Goal: Use online tool/utility: Utilize a website feature to perform a specific function

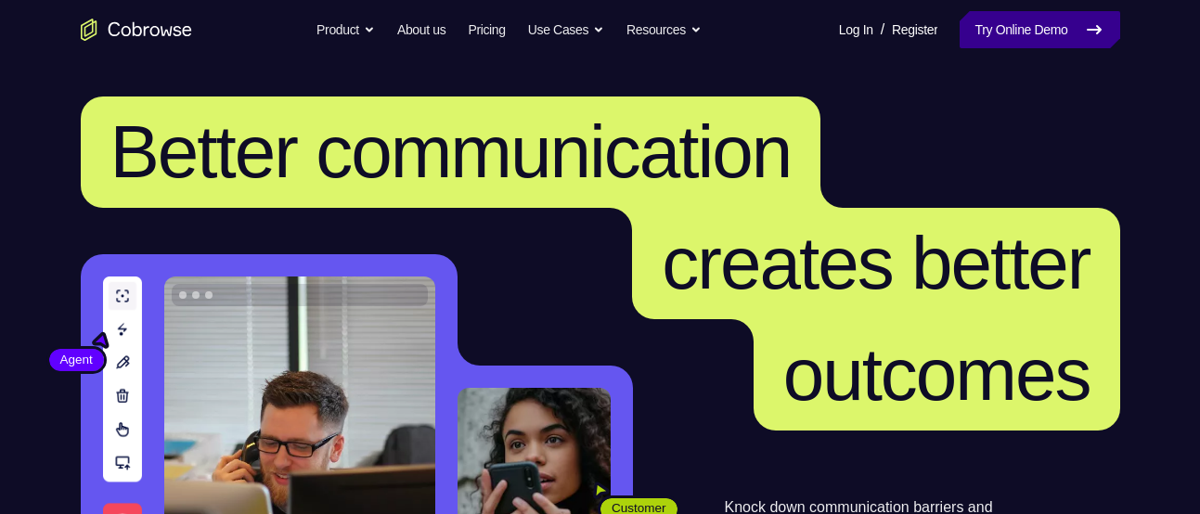
click at [979, 15] on link "Try Online Demo" at bounding box center [1040, 29] width 160 height 37
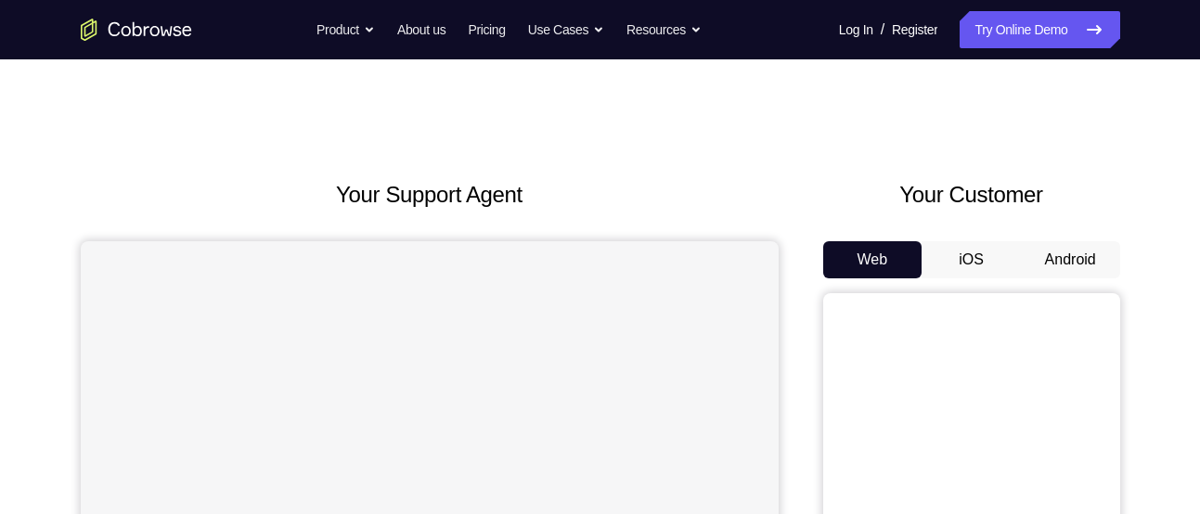
click at [1044, 266] on button "Android" at bounding box center [1070, 259] width 99 height 37
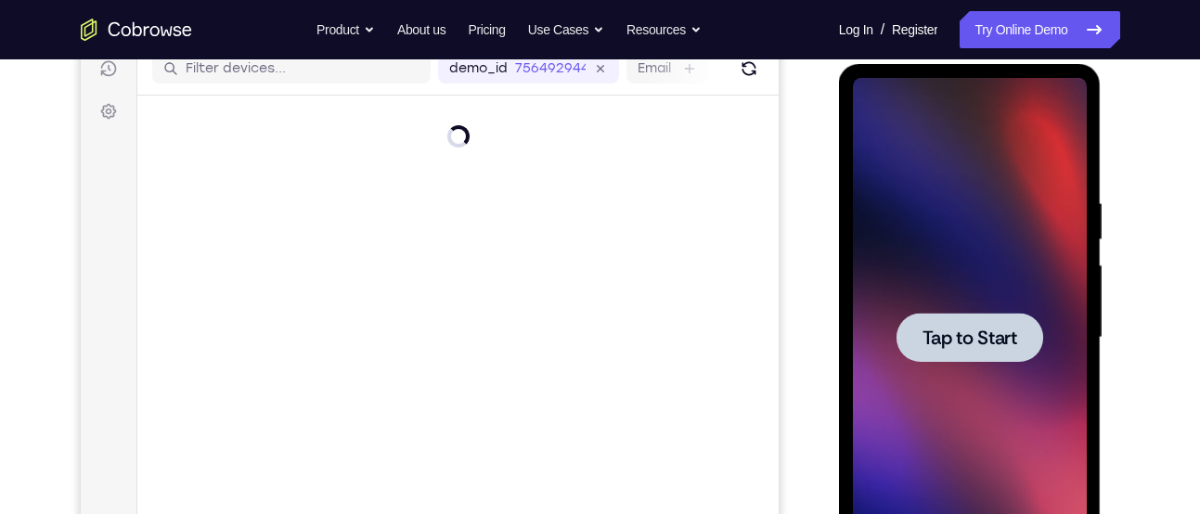
scroll to position [257, 0]
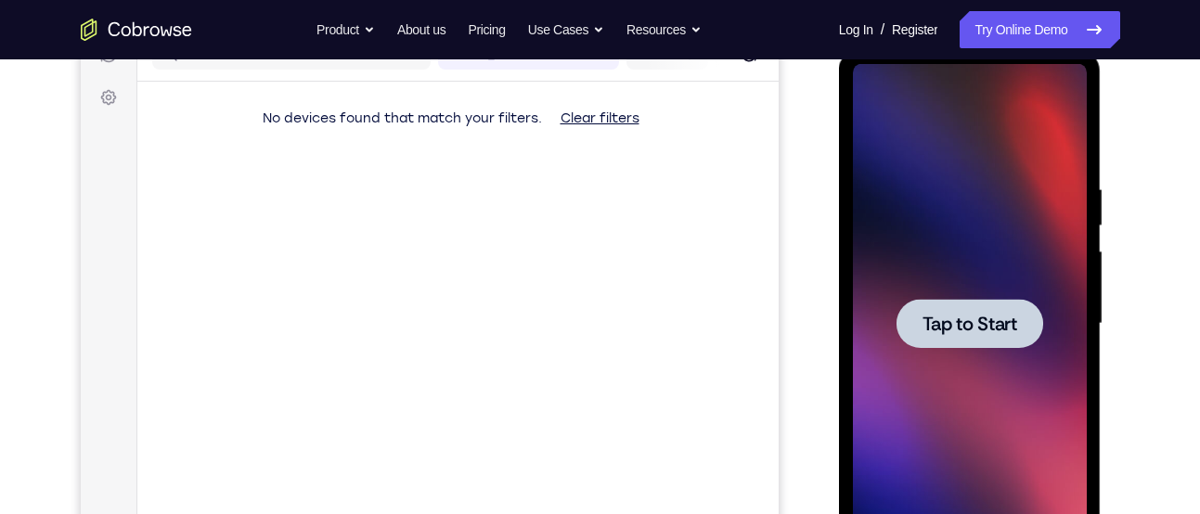
click at [997, 359] on div at bounding box center [970, 324] width 234 height 520
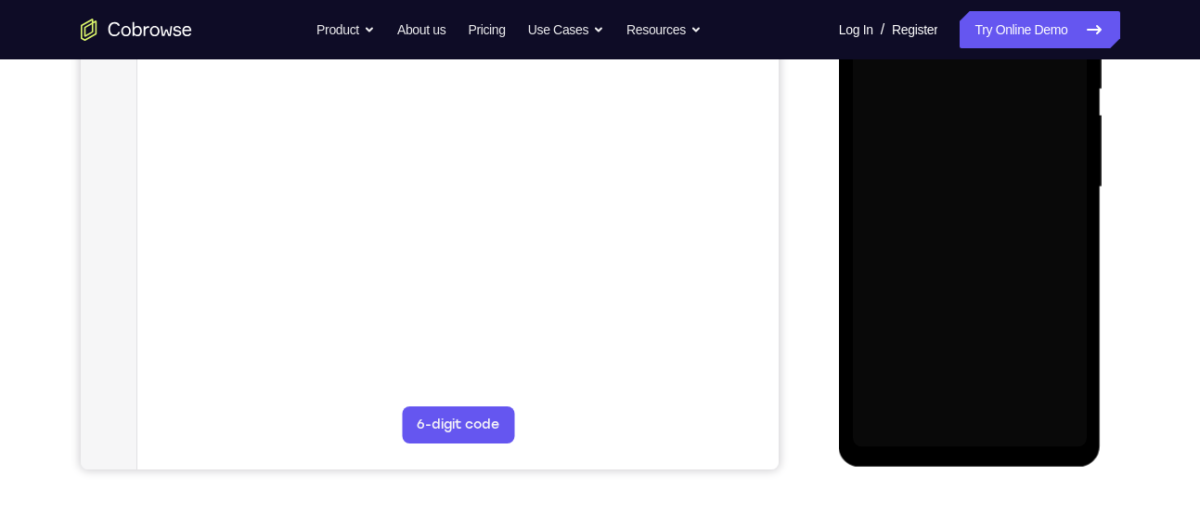
scroll to position [394, 0]
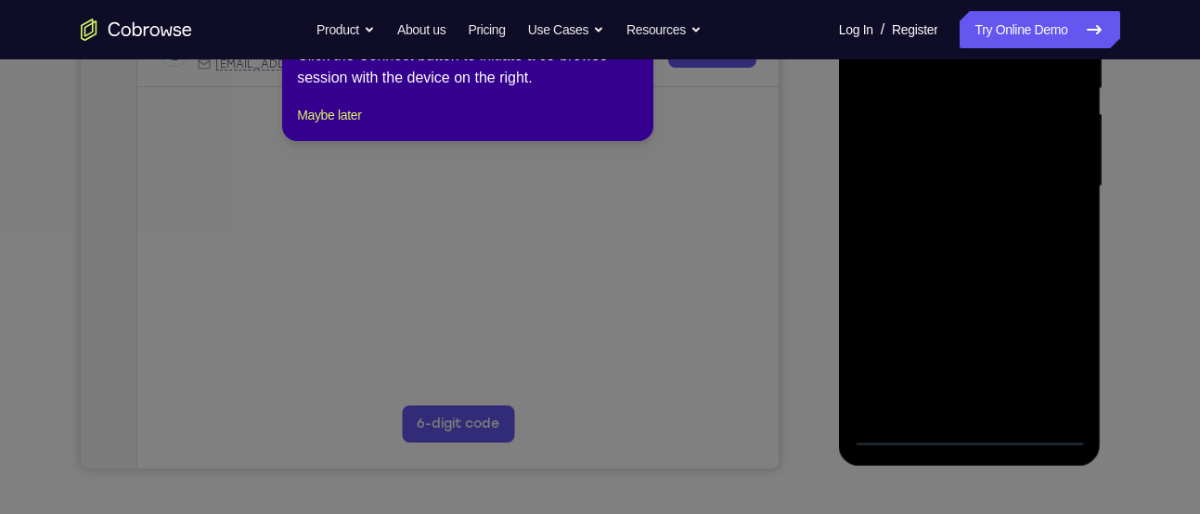
click at [972, 444] on icon at bounding box center [607, 238] width 1214 height 551
click at [971, 435] on icon at bounding box center [607, 238] width 1214 height 551
click at [321, 126] on button "Maybe later" at bounding box center [329, 115] width 64 height 22
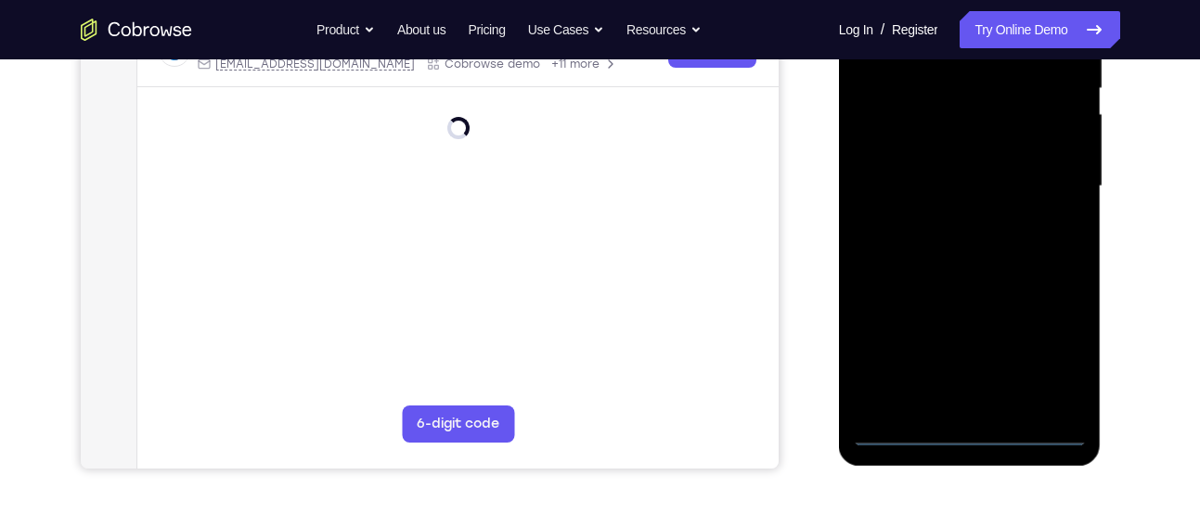
click at [966, 450] on div at bounding box center [970, 189] width 263 height 553
click at [968, 445] on div at bounding box center [970, 189] width 263 height 553
click at [971, 435] on div at bounding box center [970, 187] width 234 height 520
click at [1052, 368] on div at bounding box center [970, 187] width 234 height 520
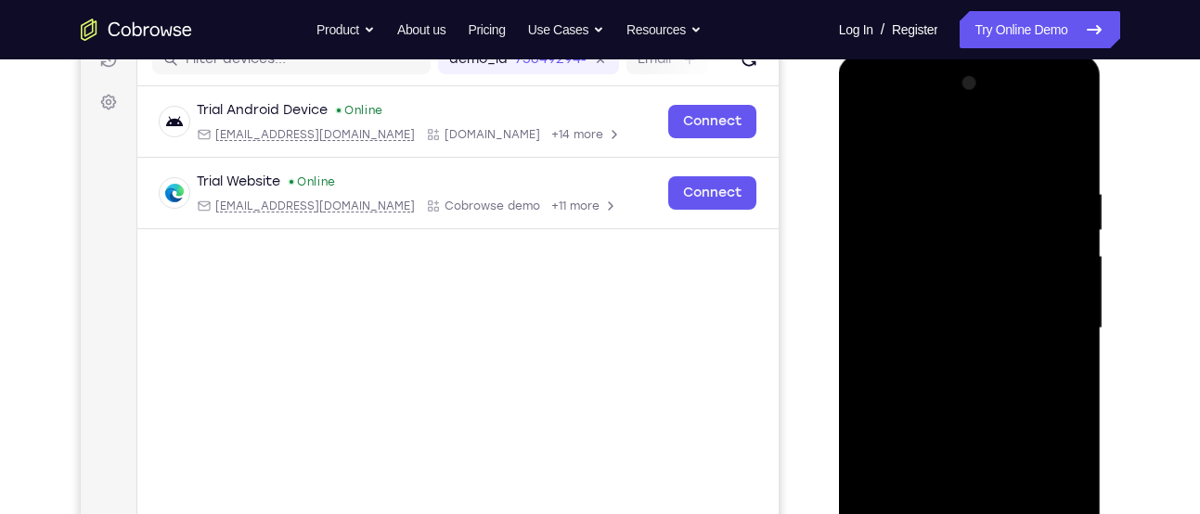
scroll to position [256, 0]
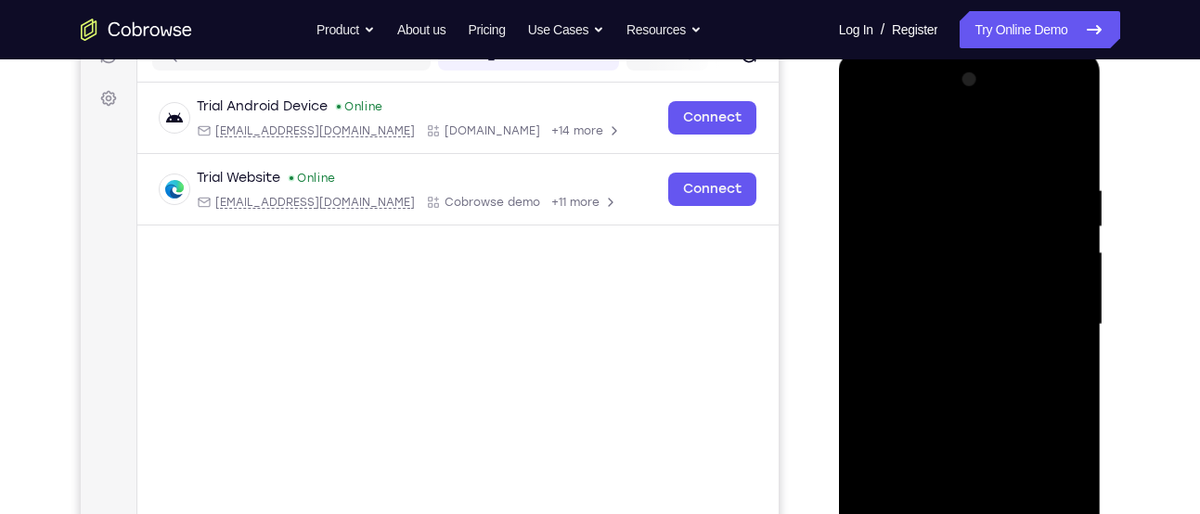
click at [937, 129] on div at bounding box center [970, 325] width 234 height 520
click at [1054, 331] on div at bounding box center [970, 325] width 234 height 520
click at [946, 354] on div at bounding box center [970, 325] width 234 height 520
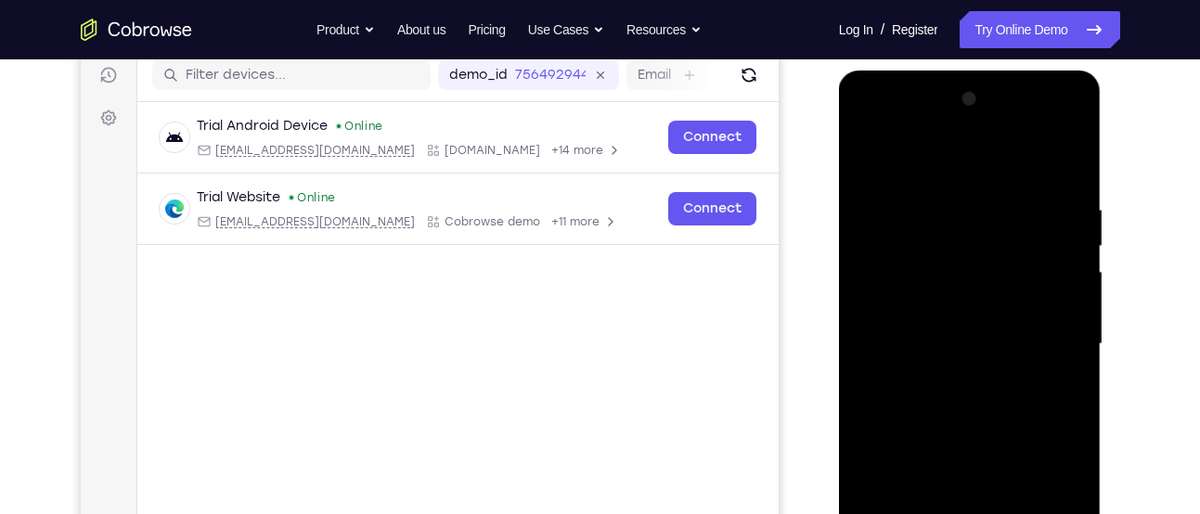
scroll to position [235, 0]
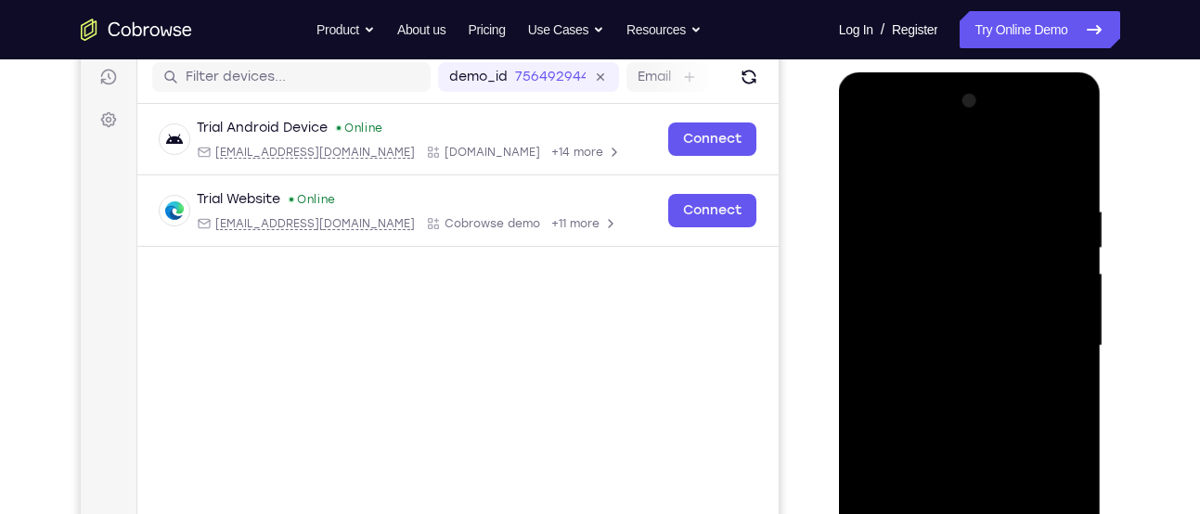
click at [951, 320] on div at bounding box center [970, 346] width 234 height 520
click at [947, 312] on div at bounding box center [970, 346] width 234 height 520
click at [885, 341] on div at bounding box center [970, 346] width 234 height 520
click at [981, 404] on div at bounding box center [970, 346] width 234 height 520
click at [985, 397] on div at bounding box center [970, 346] width 234 height 520
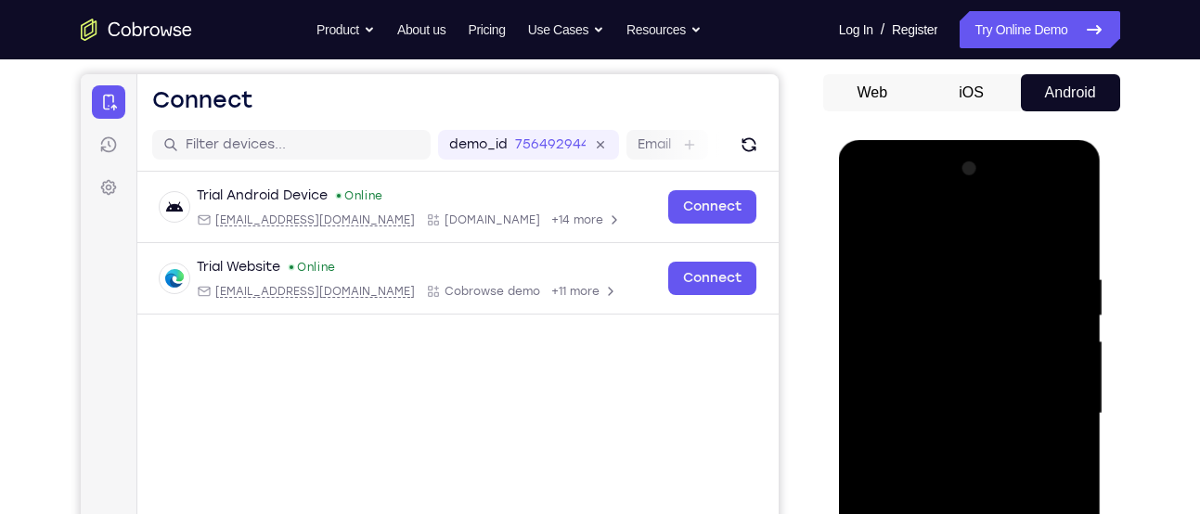
scroll to position [165, 0]
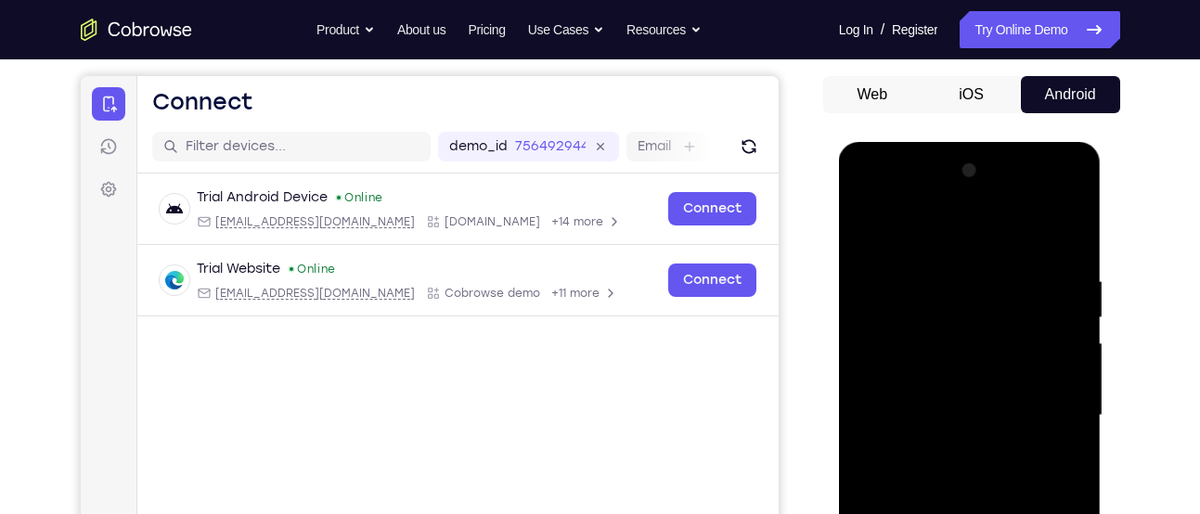
click at [954, 191] on div at bounding box center [970, 416] width 234 height 520
click at [946, 234] on div at bounding box center [970, 416] width 234 height 520
click at [961, 199] on div at bounding box center [970, 416] width 234 height 520
click at [939, 226] on div at bounding box center [970, 416] width 234 height 520
click at [943, 201] on div at bounding box center [970, 416] width 234 height 520
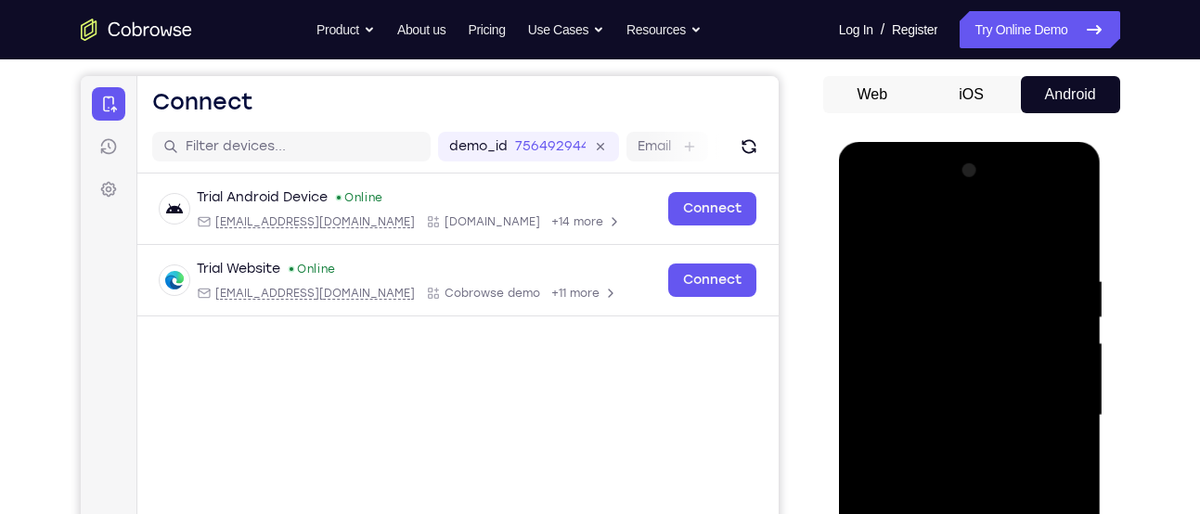
click at [895, 453] on div at bounding box center [970, 416] width 234 height 520
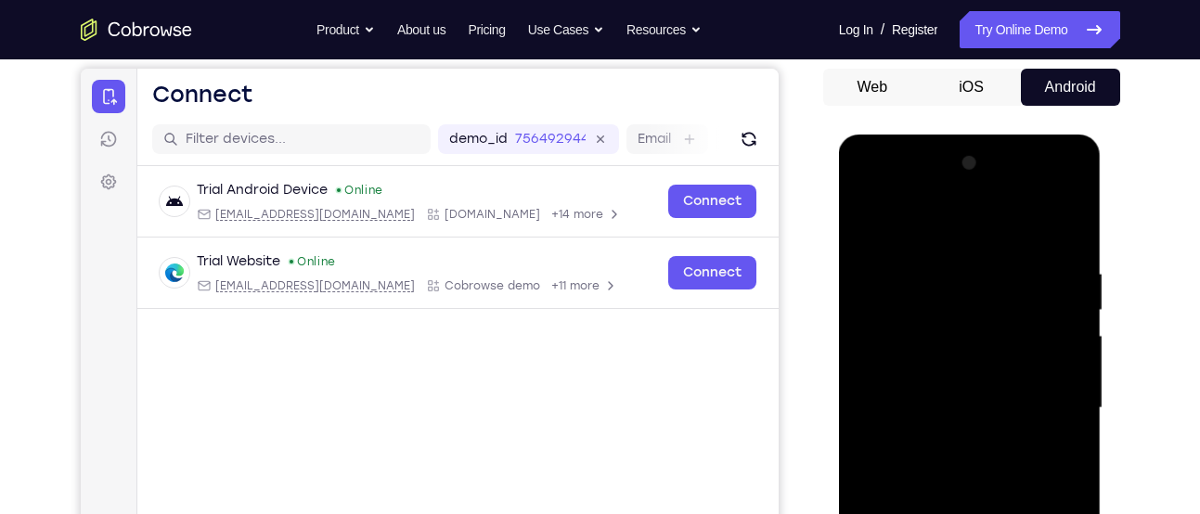
scroll to position [175, 0]
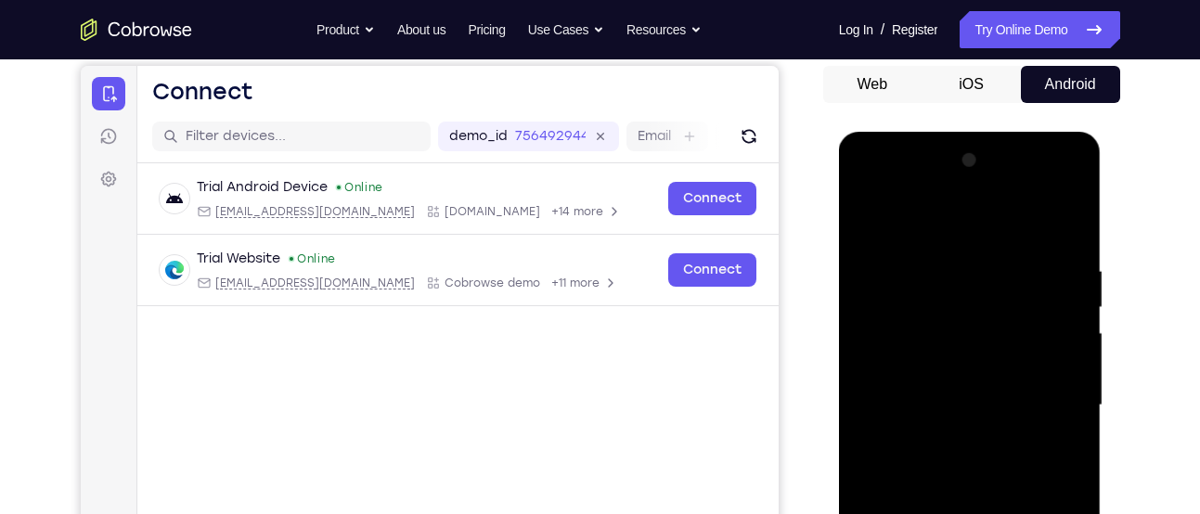
click at [982, 452] on div at bounding box center [970, 406] width 234 height 520
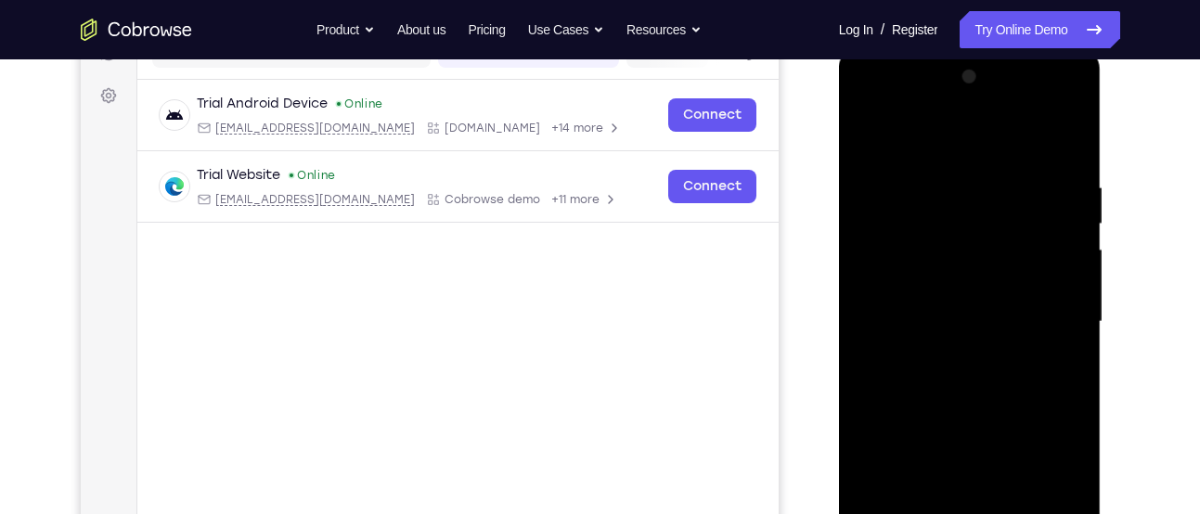
scroll to position [236, 0]
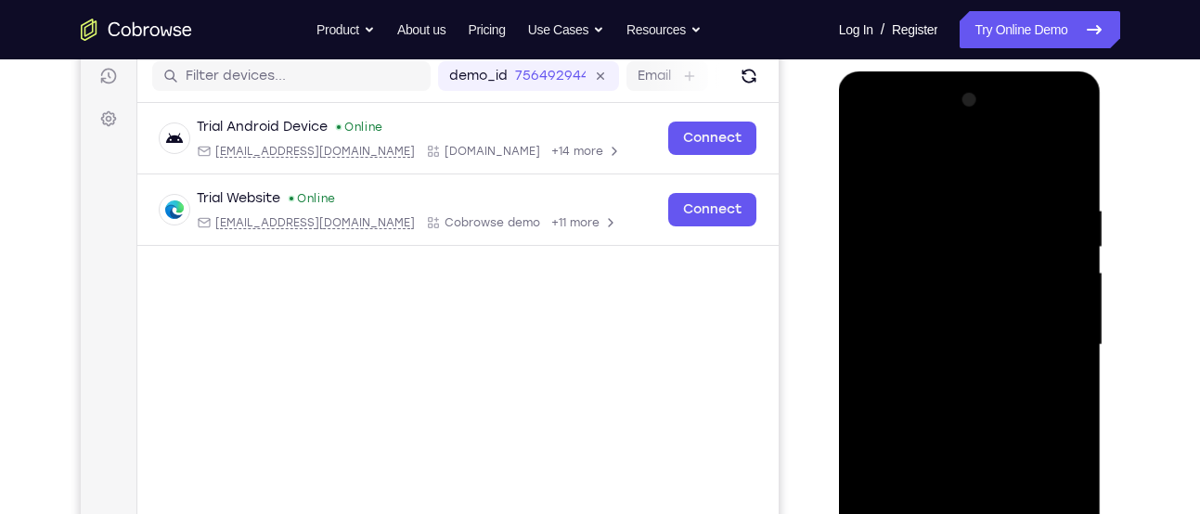
click at [975, 302] on div at bounding box center [970, 345] width 234 height 520
click at [998, 431] on div at bounding box center [970, 345] width 234 height 520
click at [1064, 282] on div at bounding box center [970, 345] width 234 height 520
click at [1051, 327] on div at bounding box center [970, 345] width 234 height 520
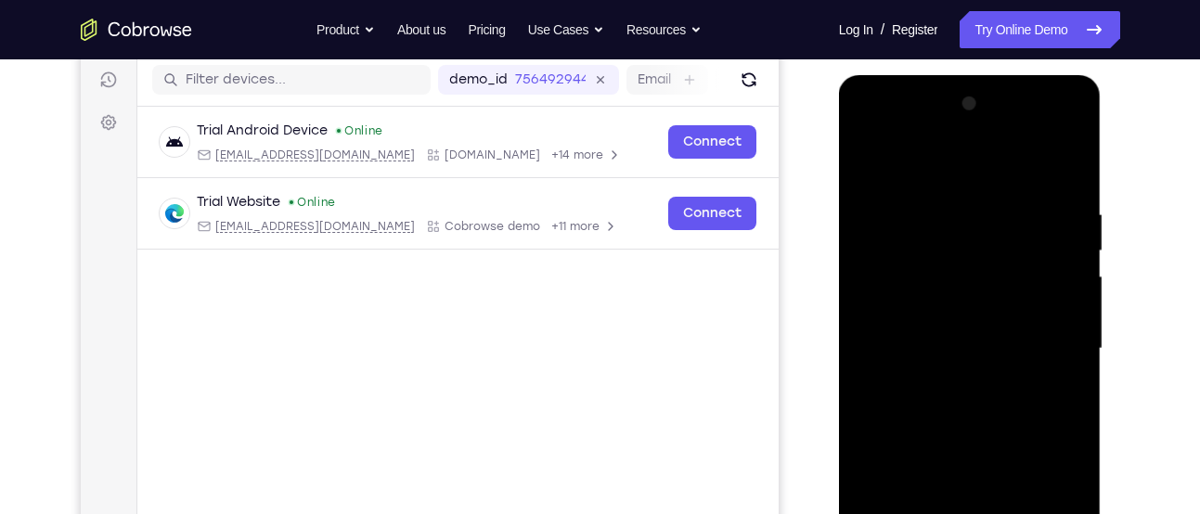
scroll to position [230, 0]
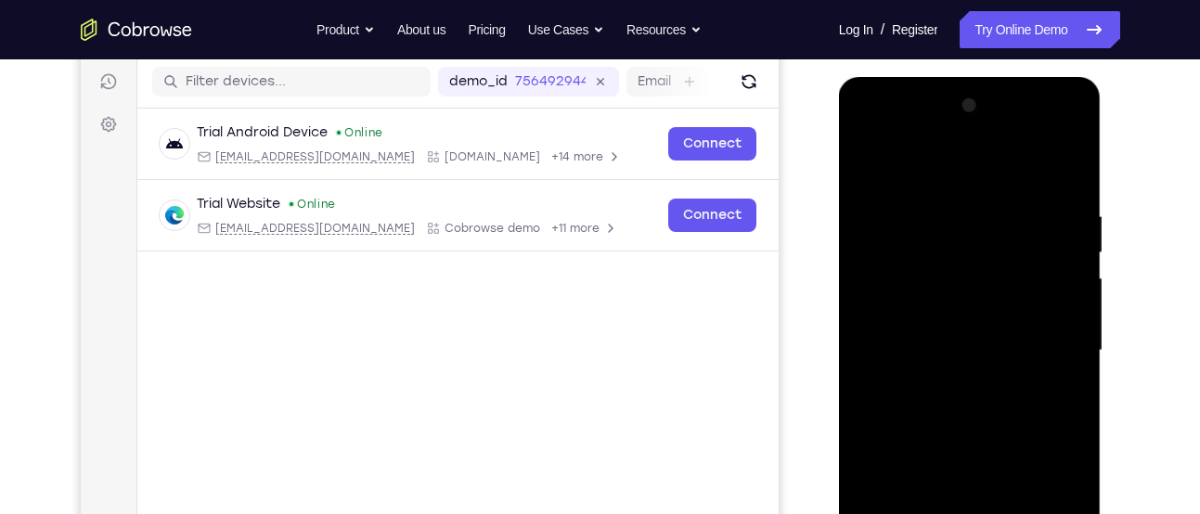
click at [1070, 188] on div at bounding box center [970, 351] width 234 height 520
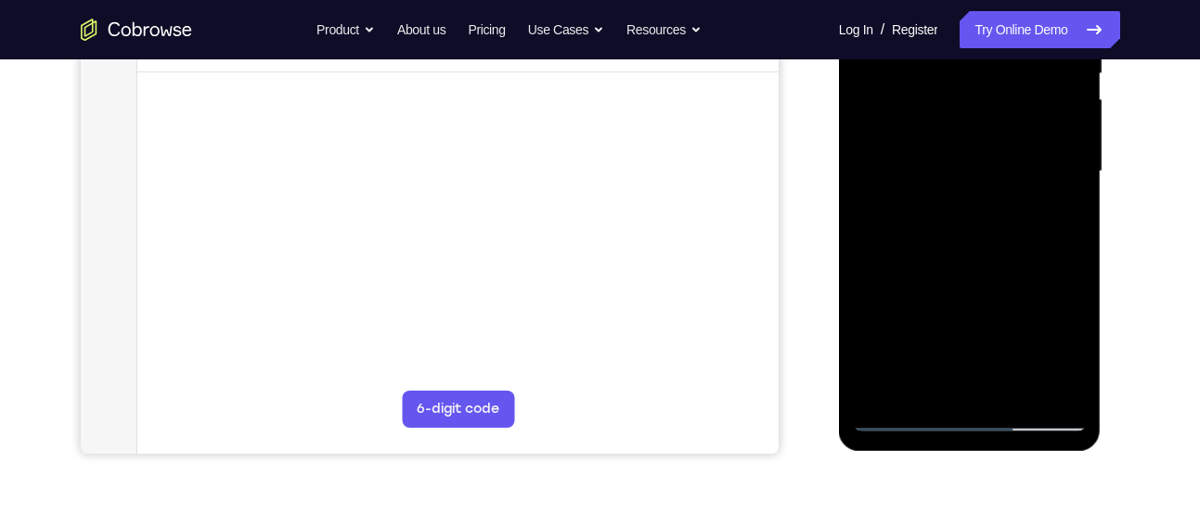
scroll to position [418, 0]
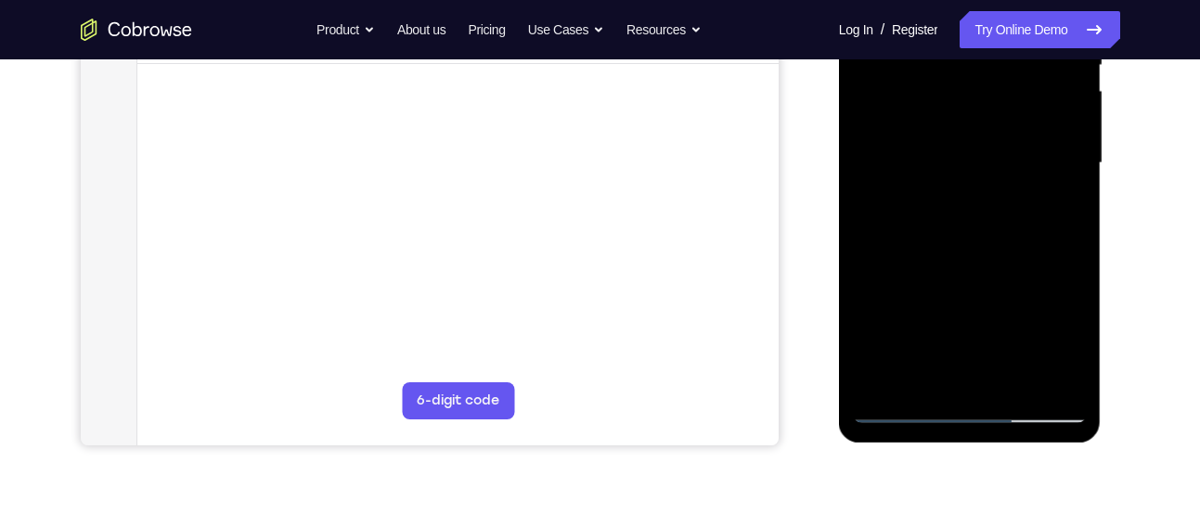
drag, startPoint x: 1027, startPoint y: 322, endPoint x: 1021, endPoint y: 256, distance: 66.2
click at [1021, 256] on div at bounding box center [970, 163] width 234 height 520
click at [1014, 380] on div at bounding box center [970, 163] width 234 height 520
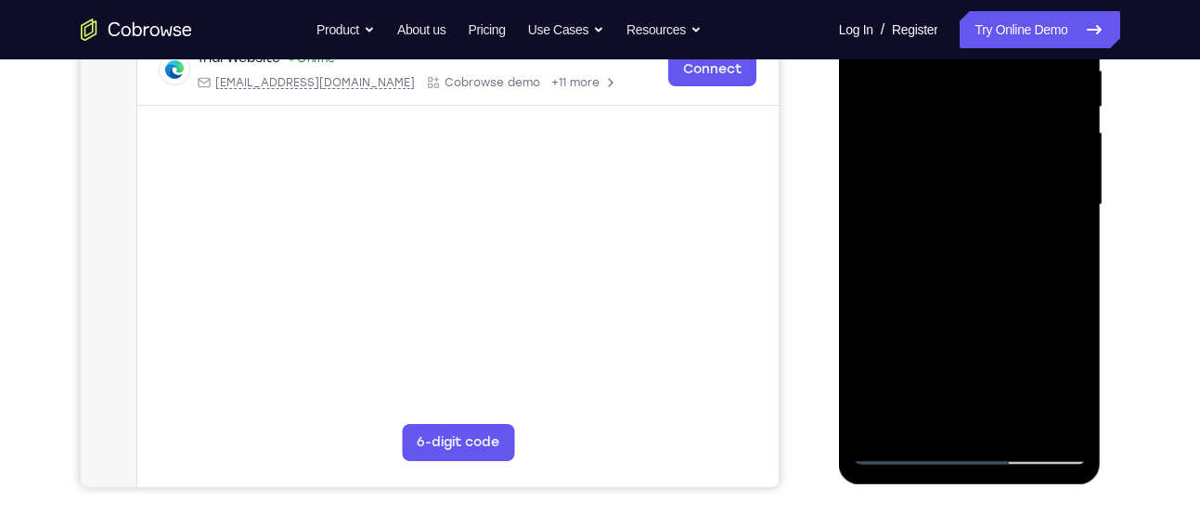
scroll to position [375, 0]
click at [998, 307] on div at bounding box center [970, 206] width 234 height 520
drag, startPoint x: 975, startPoint y: 384, endPoint x: 980, endPoint y: 396, distance: 12.9
click at [980, 396] on div at bounding box center [970, 206] width 234 height 520
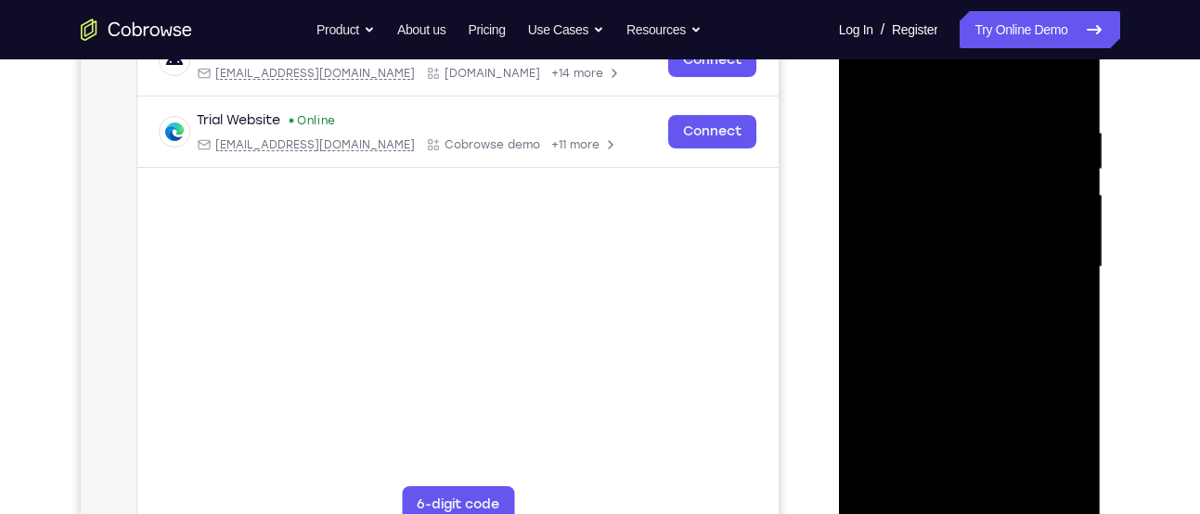
scroll to position [313, 0]
click at [867, 84] on div at bounding box center [970, 268] width 234 height 520
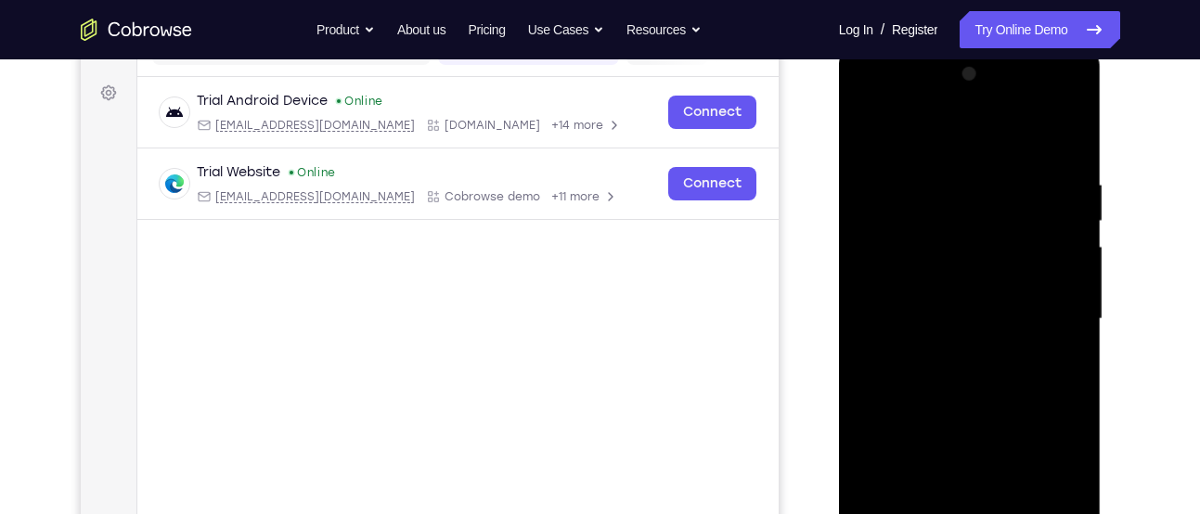
scroll to position [261, 0]
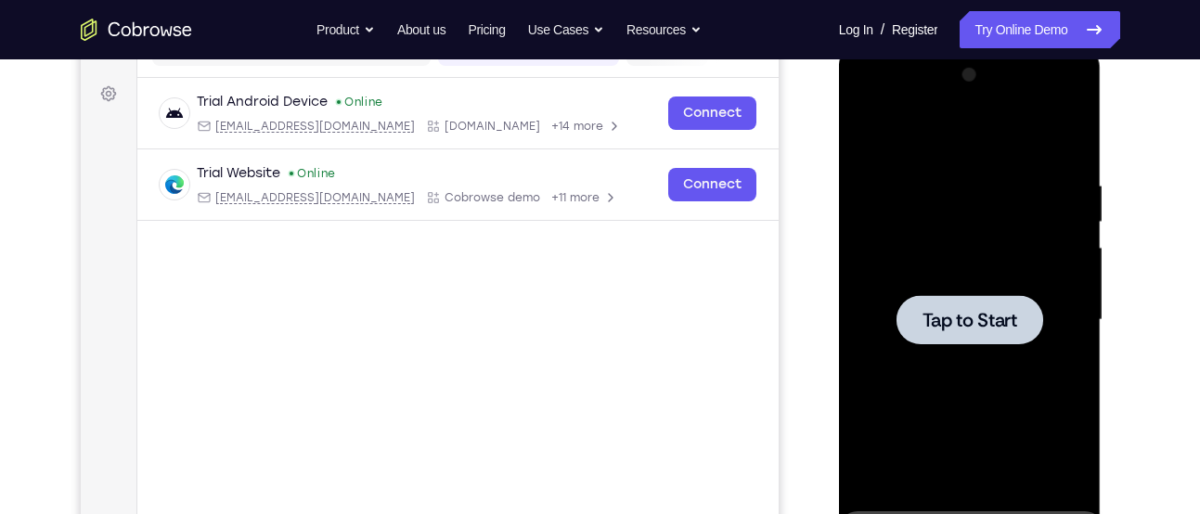
drag, startPoint x: 1018, startPoint y: 238, endPoint x: 943, endPoint y: 240, distance: 75.2
click at [943, 46] on div "Tap to Start" at bounding box center [970, 46] width 263 height 0
click at [950, 265] on div at bounding box center [970, 320] width 234 height 520
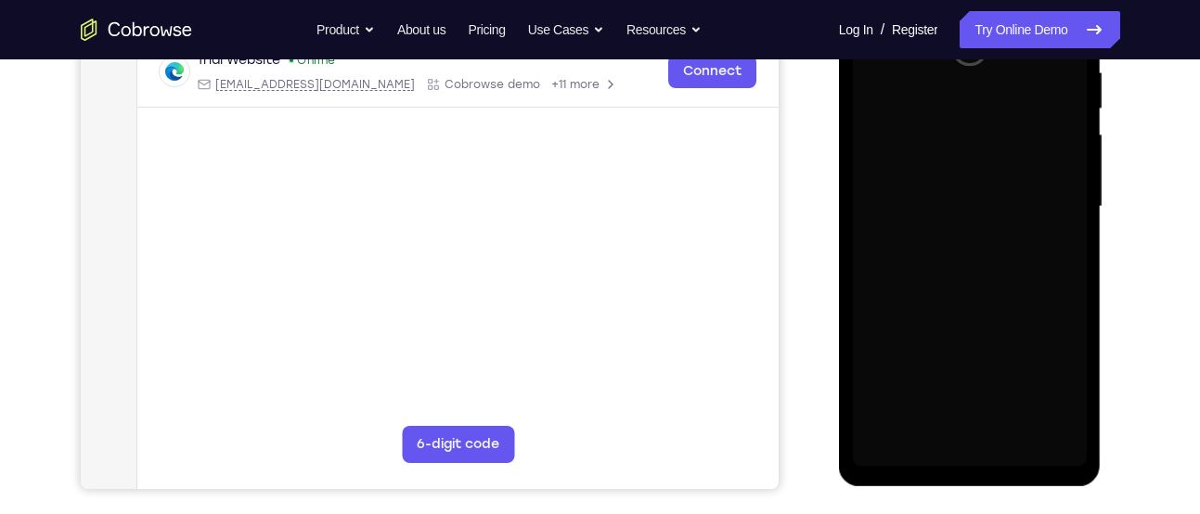
scroll to position [375, 0]
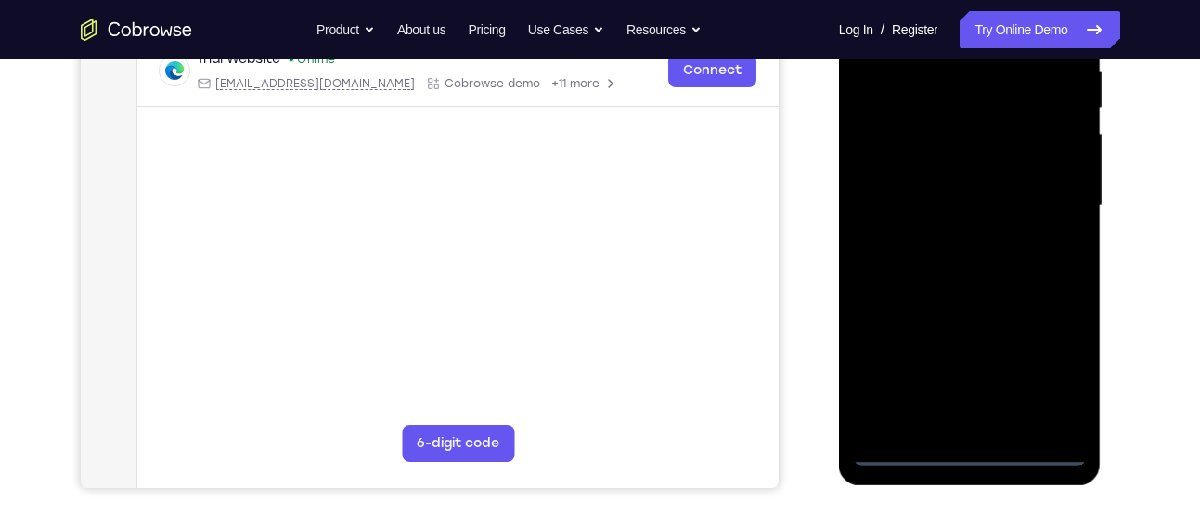
click at [971, 456] on div at bounding box center [970, 206] width 234 height 520
click at [1060, 377] on div at bounding box center [970, 206] width 234 height 520
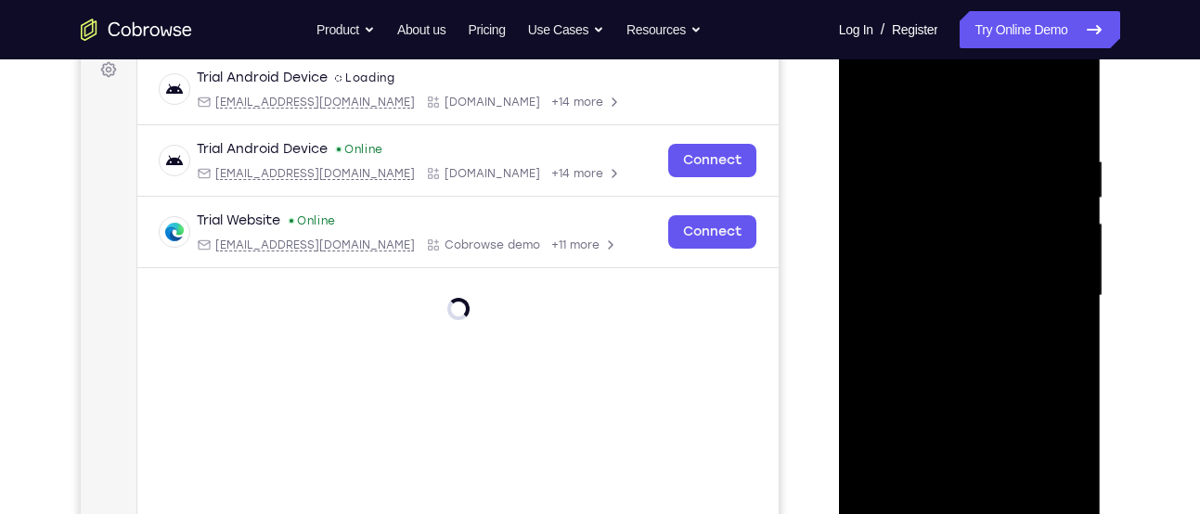
scroll to position [284, 0]
click at [909, 120] on div at bounding box center [970, 297] width 234 height 520
click at [1050, 278] on div at bounding box center [970, 297] width 234 height 520
click at [941, 333] on div at bounding box center [970, 297] width 234 height 520
click at [938, 273] on div at bounding box center [970, 297] width 234 height 520
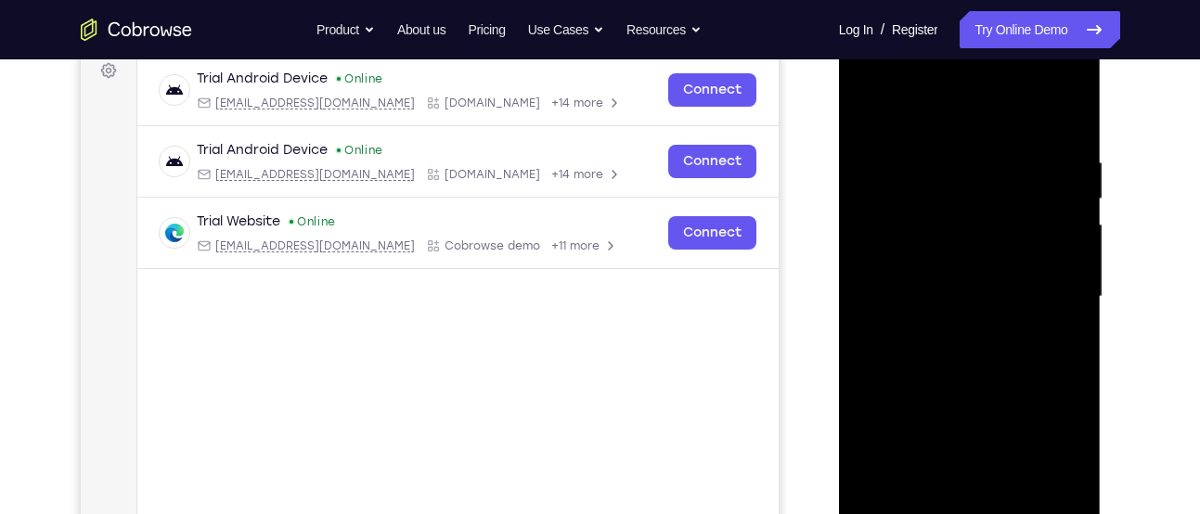
click at [945, 251] on div at bounding box center [970, 297] width 234 height 520
click at [911, 265] on div at bounding box center [970, 297] width 234 height 520
click at [929, 297] on div at bounding box center [970, 297] width 234 height 520
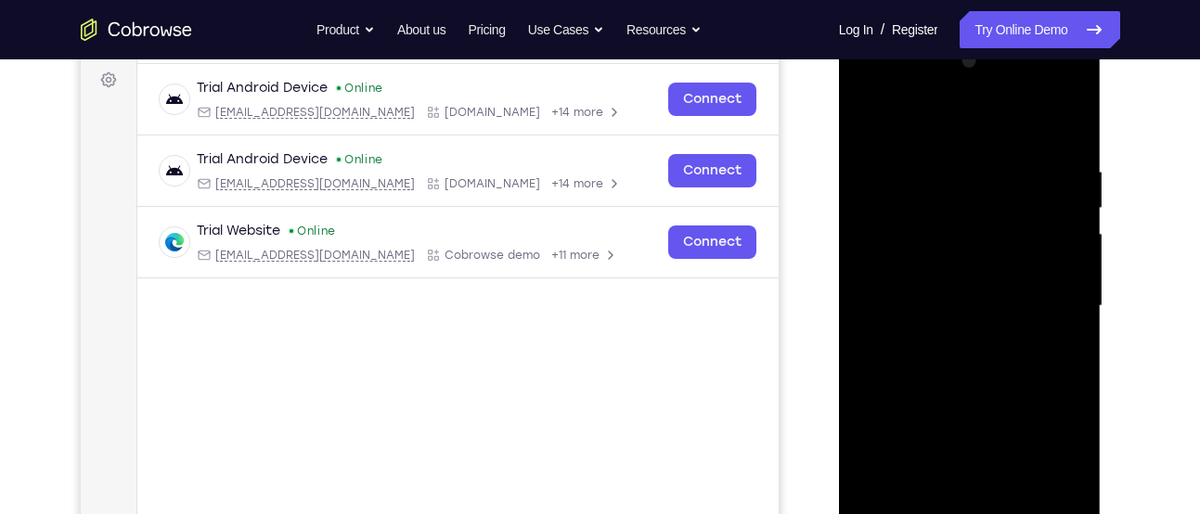
scroll to position [274, 0]
click at [990, 371] on div at bounding box center [970, 307] width 234 height 520
click at [995, 352] on div at bounding box center [970, 307] width 234 height 520
click at [970, 390] on div at bounding box center [970, 307] width 234 height 520
click at [943, 157] on div at bounding box center [970, 307] width 234 height 520
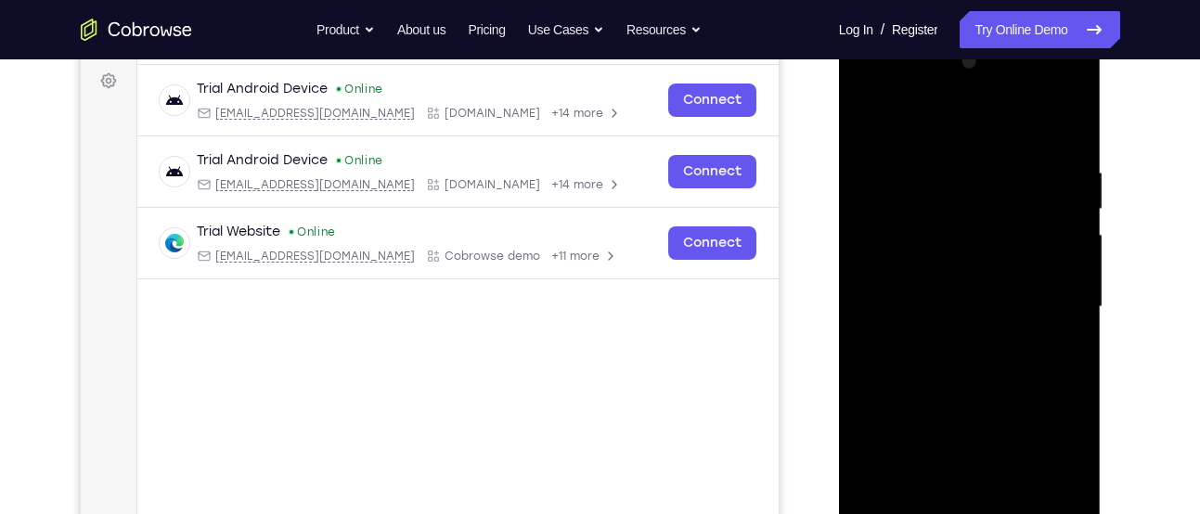
scroll to position [270, 0]
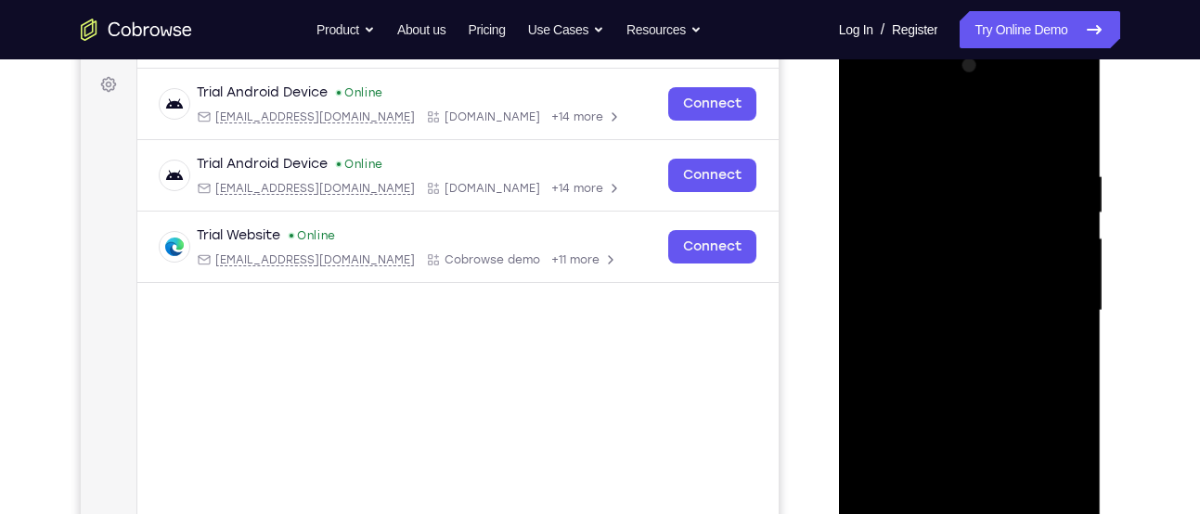
click at [994, 211] on div at bounding box center [970, 311] width 234 height 520
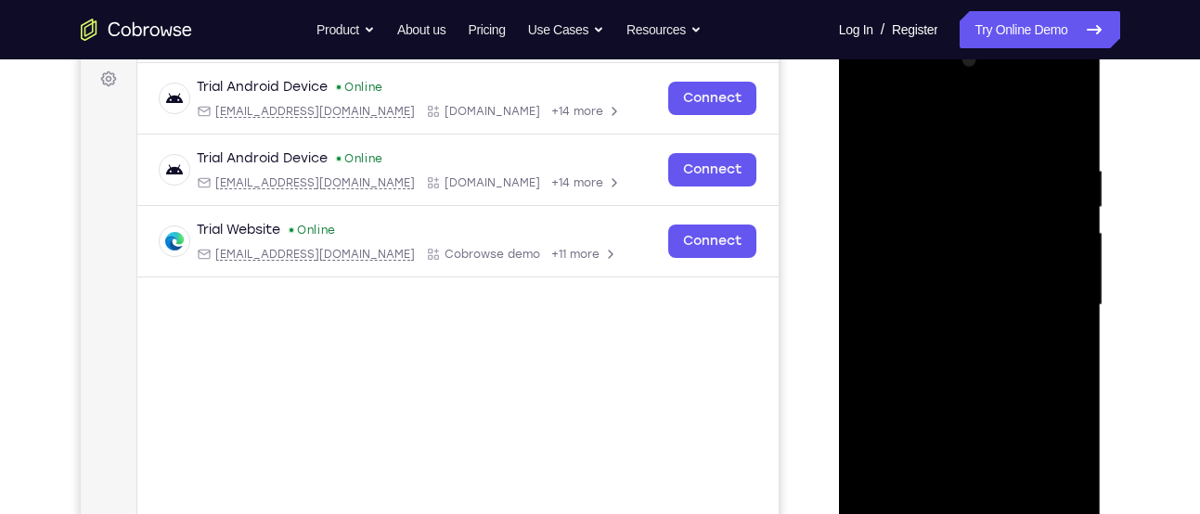
scroll to position [275, 0]
click at [1063, 307] on div at bounding box center [970, 306] width 234 height 520
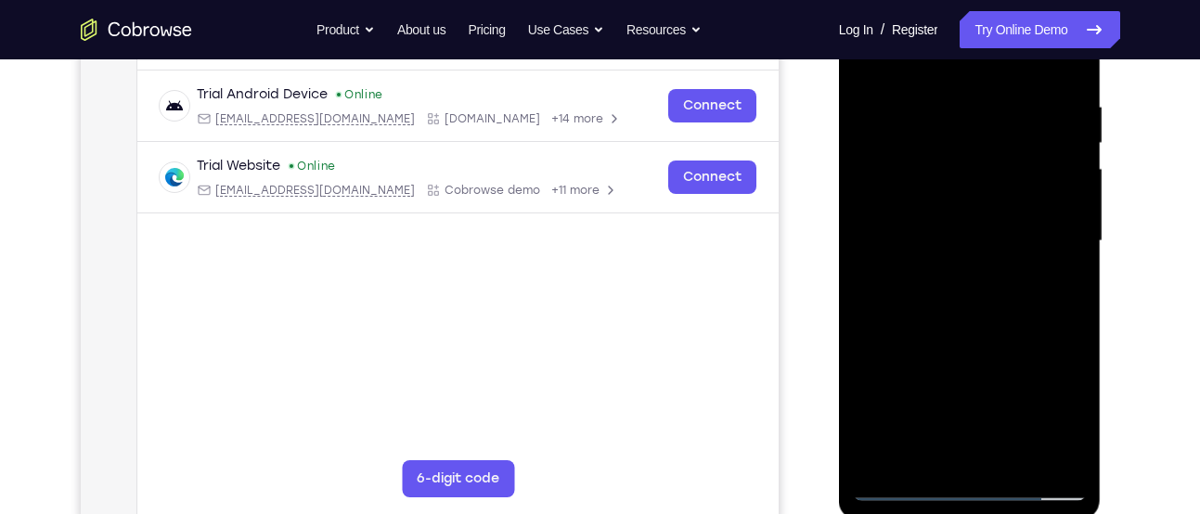
scroll to position [341, 0]
click at [1063, 292] on div at bounding box center [970, 241] width 234 height 520
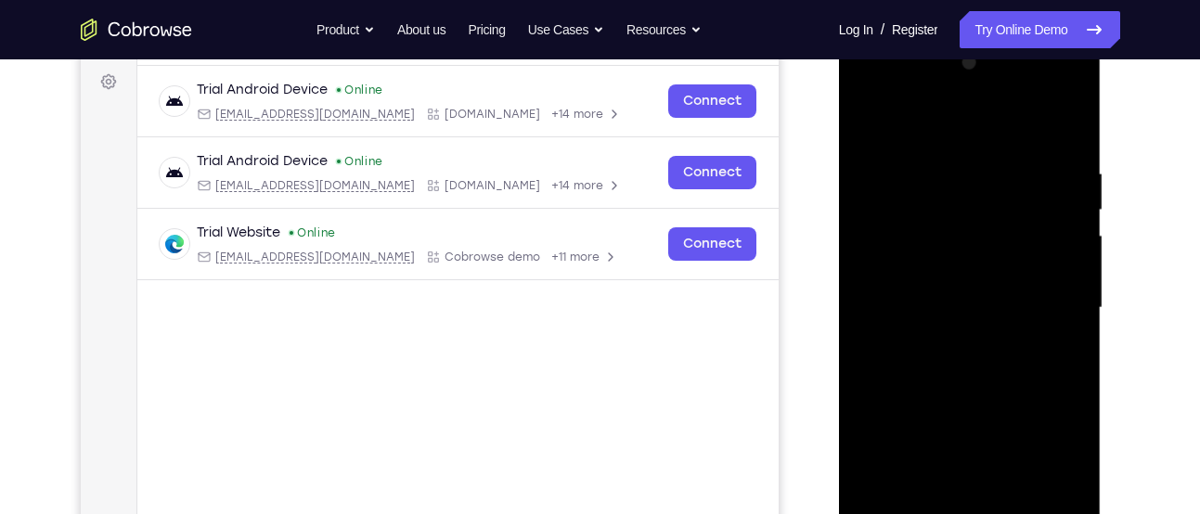
scroll to position [270, 0]
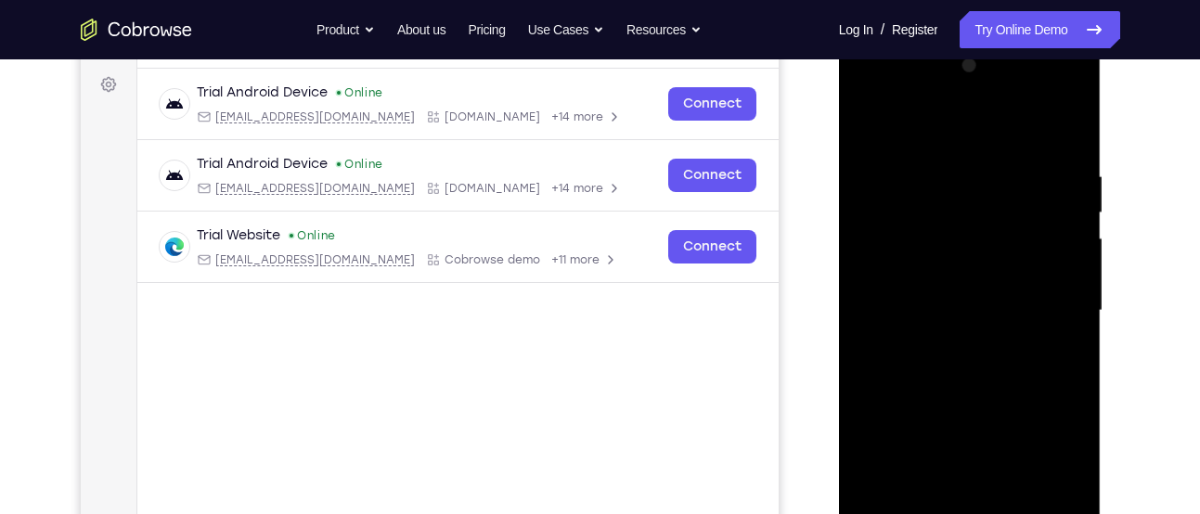
click at [1063, 292] on div at bounding box center [970, 311] width 234 height 520
click at [1063, 313] on div at bounding box center [970, 311] width 234 height 520
click at [1056, 319] on div at bounding box center [970, 311] width 234 height 520
drag, startPoint x: 1056, startPoint y: 319, endPoint x: 911, endPoint y: 312, distance: 145.0
click at [911, 312] on div at bounding box center [970, 311] width 234 height 520
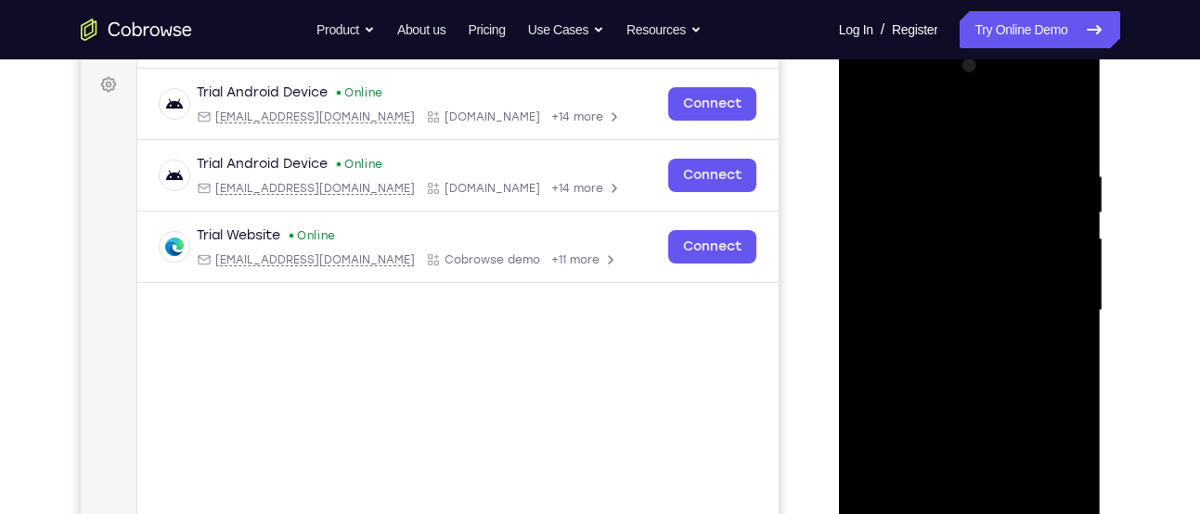
click at [1066, 285] on div at bounding box center [970, 311] width 234 height 520
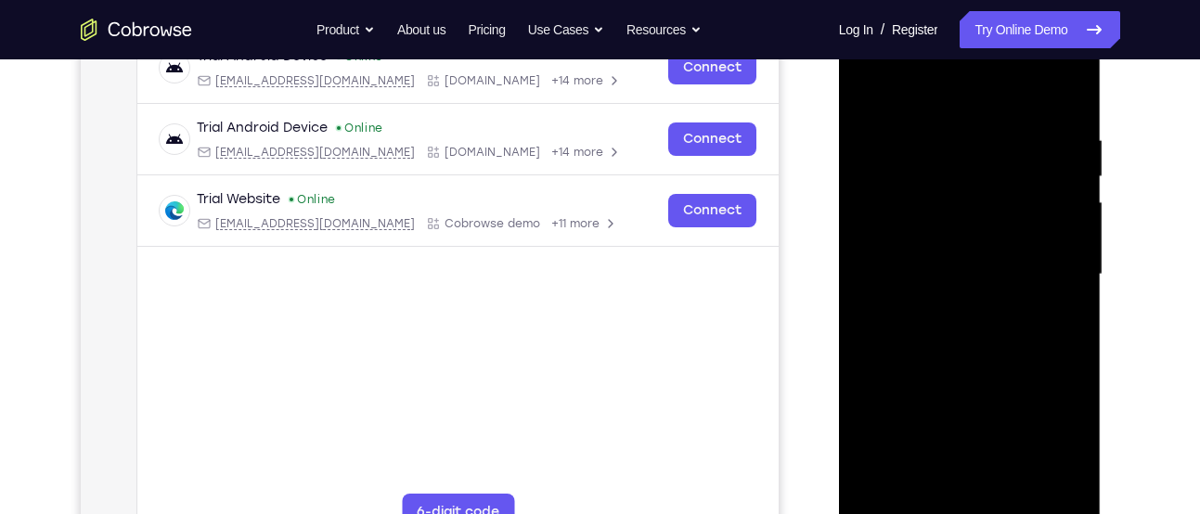
scroll to position [307, 0]
drag, startPoint x: 1061, startPoint y: 253, endPoint x: 960, endPoint y: 246, distance: 101.4
click at [960, 246] on div at bounding box center [970, 274] width 234 height 520
drag, startPoint x: 1071, startPoint y: 238, endPoint x: 913, endPoint y: 242, distance: 157.8
click at [913, 242] on div at bounding box center [970, 274] width 234 height 520
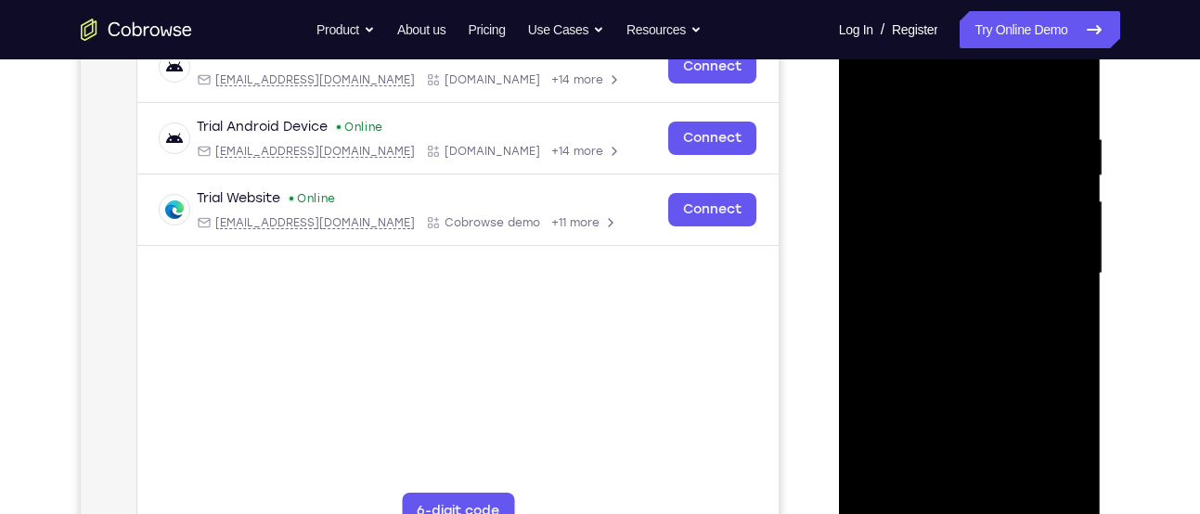
drag, startPoint x: 1032, startPoint y: 266, endPoint x: 953, endPoint y: 258, distance: 79.3
click at [953, 258] on div at bounding box center [970, 274] width 234 height 520
drag, startPoint x: 1025, startPoint y: 280, endPoint x: 957, endPoint y: 278, distance: 68.7
click at [957, 278] on div at bounding box center [970, 274] width 234 height 520
drag, startPoint x: 929, startPoint y: 268, endPoint x: 1030, endPoint y: 252, distance: 102.4
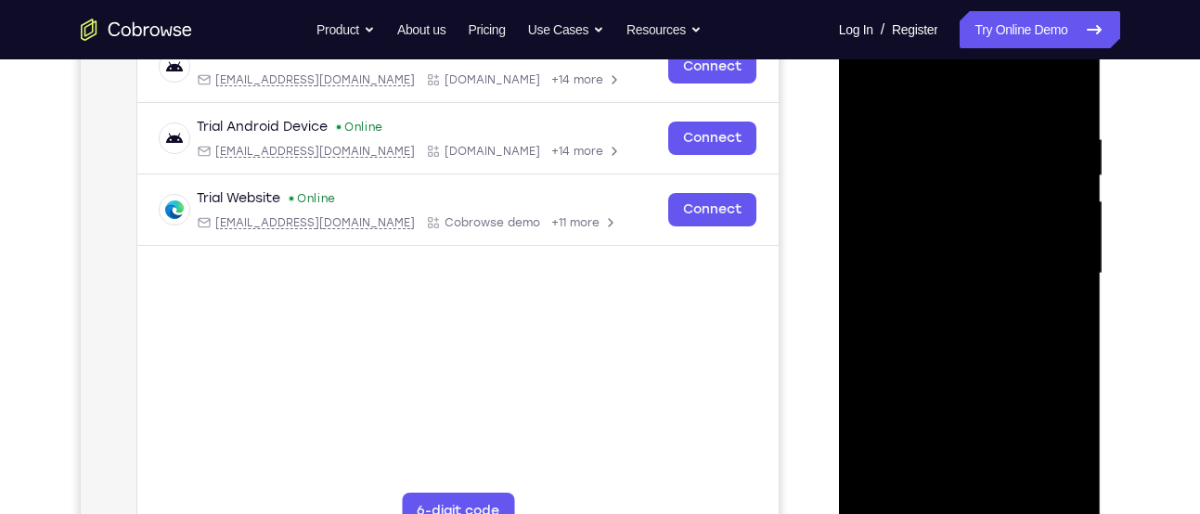
click at [1030, 252] on div at bounding box center [970, 274] width 234 height 520
drag, startPoint x: 1040, startPoint y: 225, endPoint x: 1045, endPoint y: 352, distance: 127.2
click at [1045, 352] on div at bounding box center [970, 274] width 234 height 520
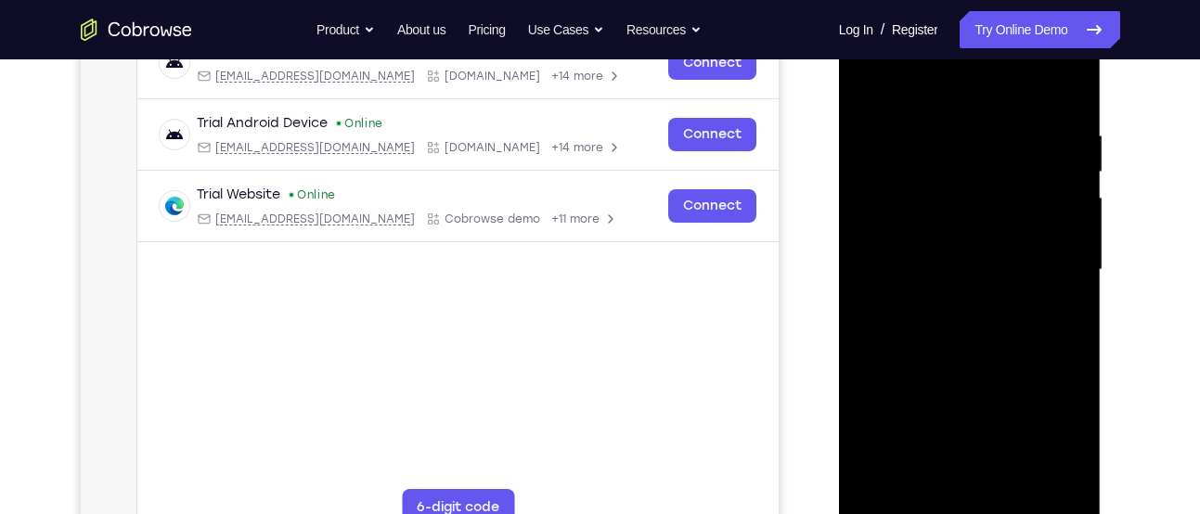
scroll to position [312, 0]
drag, startPoint x: 1040, startPoint y: 187, endPoint x: 930, endPoint y: 290, distance: 150.4
click at [930, 290] on div at bounding box center [970, 269] width 234 height 520
drag, startPoint x: 1029, startPoint y: 305, endPoint x: 921, endPoint y: 303, distance: 107.7
click at [921, 303] on div at bounding box center [970, 269] width 234 height 520
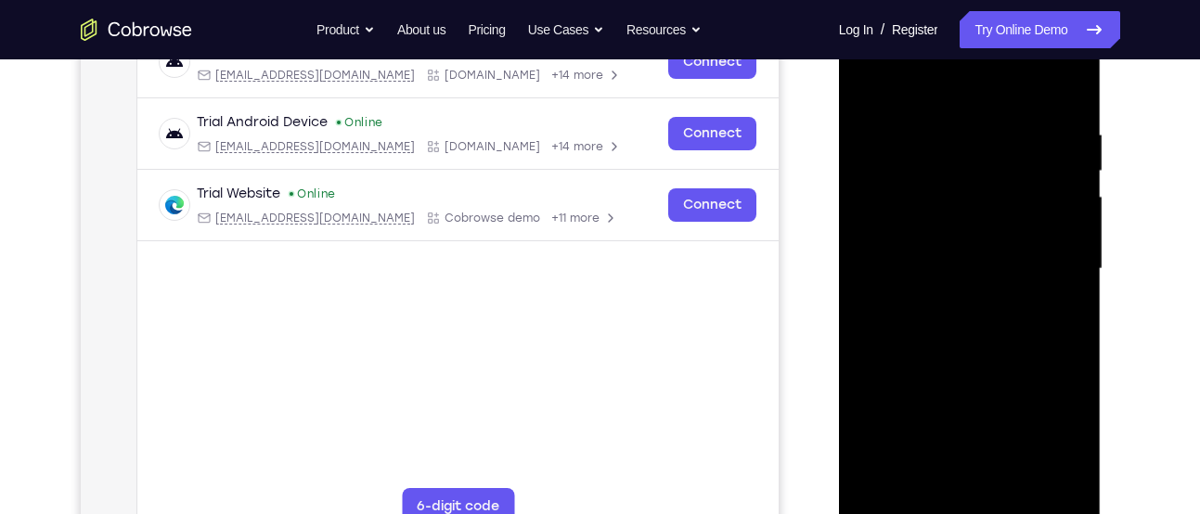
drag, startPoint x: 1026, startPoint y: 293, endPoint x: 930, endPoint y: 286, distance: 96.8
click at [930, 286] on div at bounding box center [970, 269] width 234 height 520
drag, startPoint x: 1055, startPoint y: 267, endPoint x: 949, endPoint y: 265, distance: 105.8
click at [949, 265] on div at bounding box center [970, 269] width 234 height 520
drag, startPoint x: 1050, startPoint y: 278, endPoint x: 979, endPoint y: 277, distance: 70.5
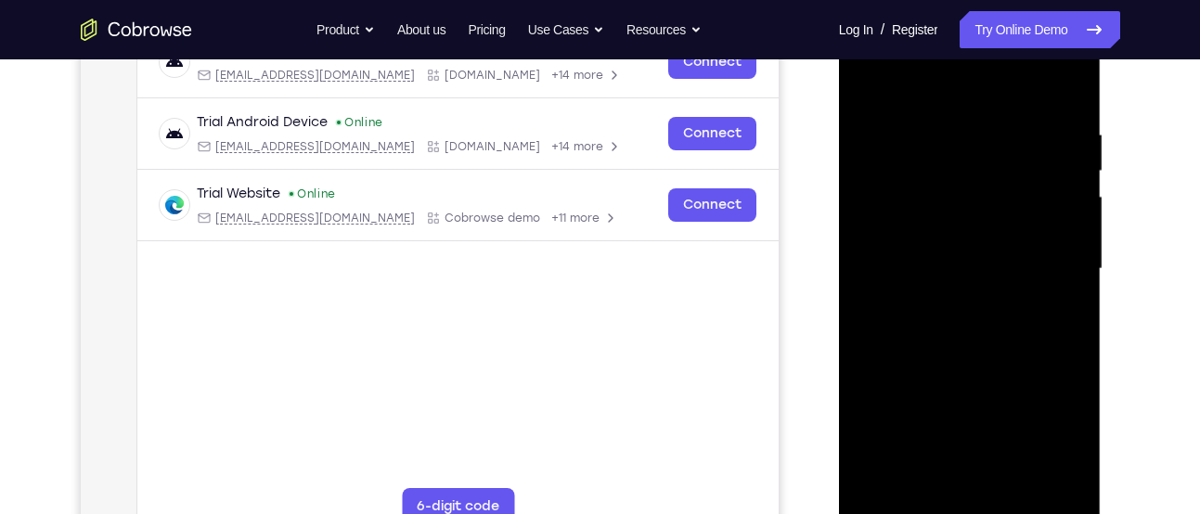
click at [979, 277] on div at bounding box center [970, 269] width 234 height 520
drag, startPoint x: 1037, startPoint y: 256, endPoint x: 972, endPoint y: 264, distance: 66.3
click at [972, 264] on div at bounding box center [970, 269] width 234 height 520
drag, startPoint x: 1032, startPoint y: 240, endPoint x: 937, endPoint y: 238, distance: 94.7
click at [937, 238] on div at bounding box center [970, 269] width 234 height 520
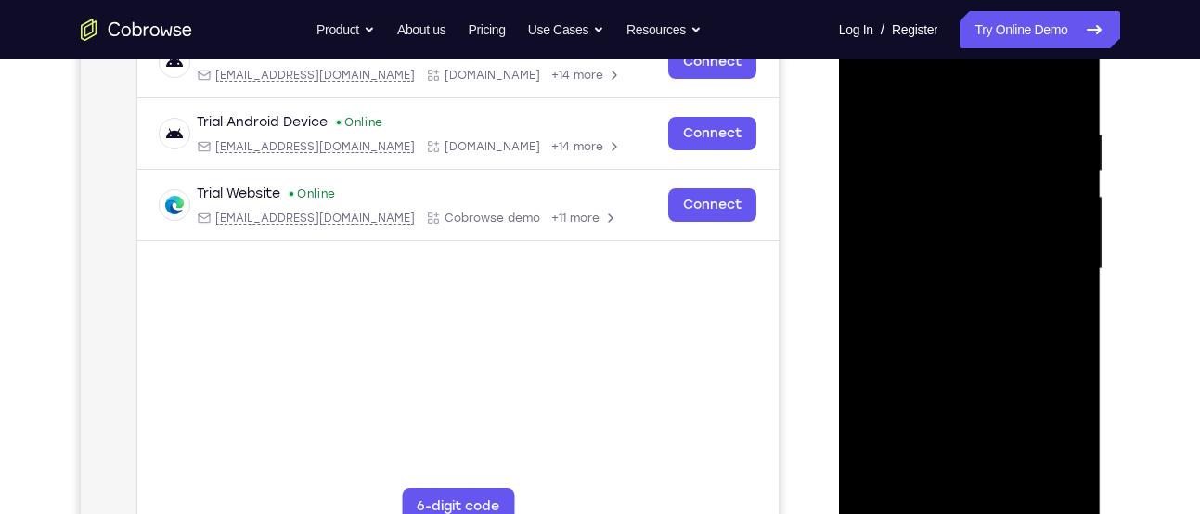
drag, startPoint x: 1012, startPoint y: 238, endPoint x: 1037, endPoint y: 248, distance: 26.7
click at [1037, 248] on div at bounding box center [970, 269] width 234 height 520
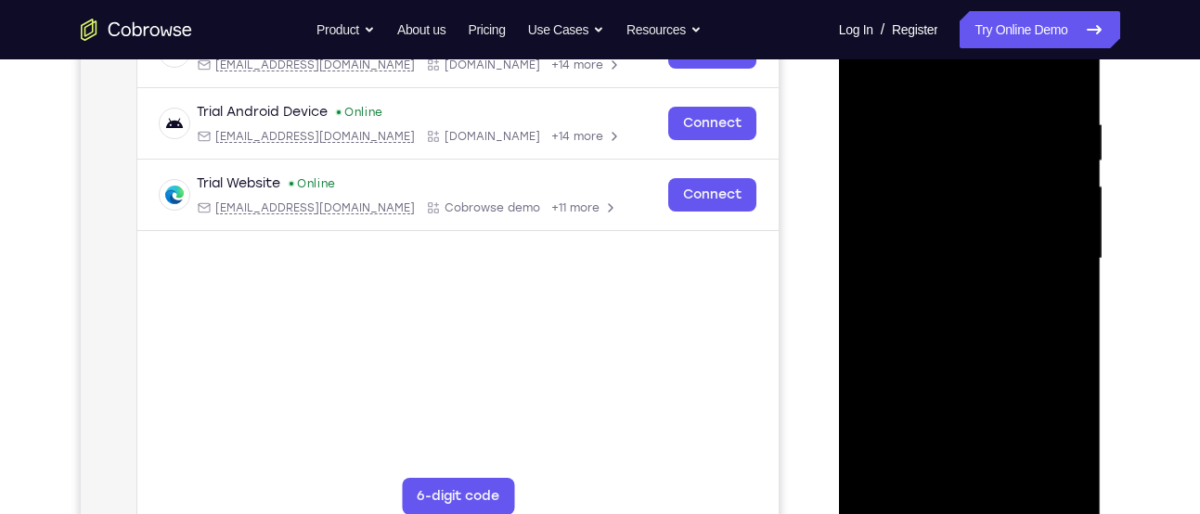
click at [1046, 233] on div at bounding box center [970, 259] width 234 height 520
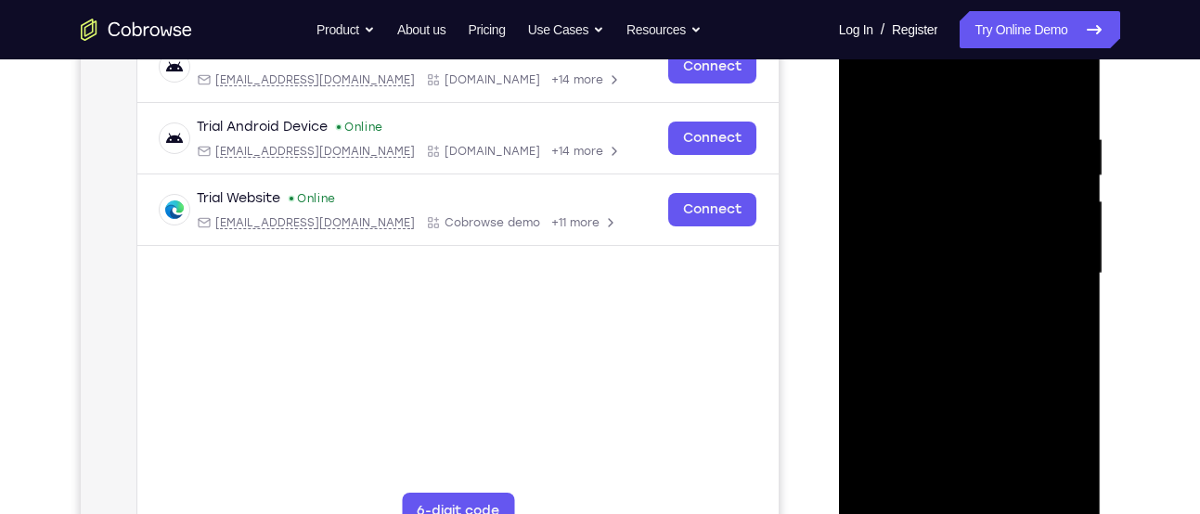
scroll to position [306, 0]
click at [1048, 225] on div at bounding box center [970, 275] width 234 height 520
drag, startPoint x: 1048, startPoint y: 225, endPoint x: 979, endPoint y: 239, distance: 70.1
click at [979, 239] on div at bounding box center [970, 275] width 234 height 520
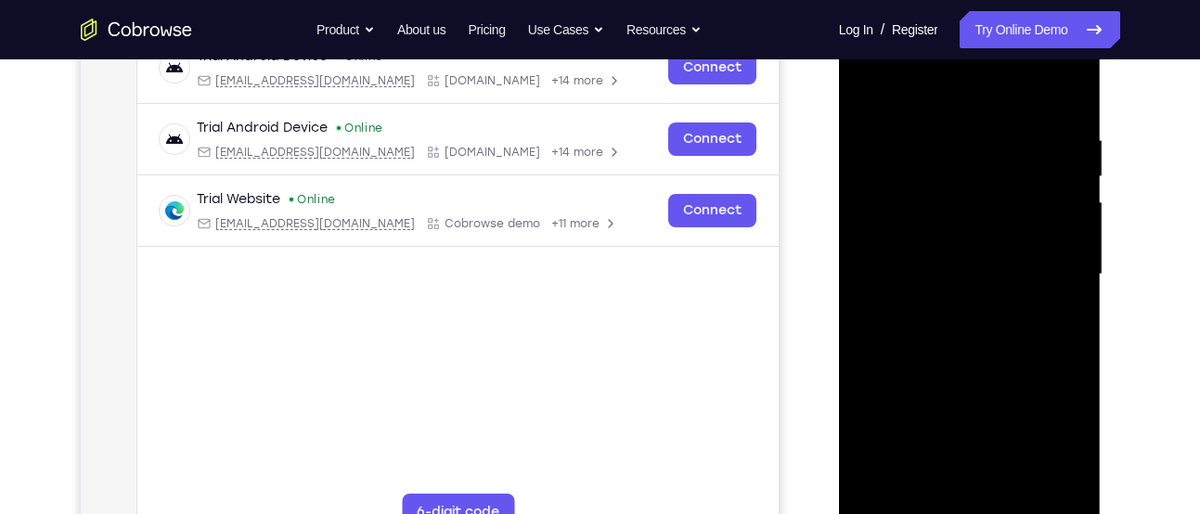
drag, startPoint x: 1021, startPoint y: 236, endPoint x: 941, endPoint y: 261, distance: 83.6
click at [941, 261] on div at bounding box center [970, 275] width 234 height 520
drag, startPoint x: 1021, startPoint y: 255, endPoint x: 891, endPoint y: 272, distance: 131.0
click at [891, 272] on div at bounding box center [970, 275] width 234 height 520
click at [1017, 264] on div at bounding box center [970, 275] width 234 height 520
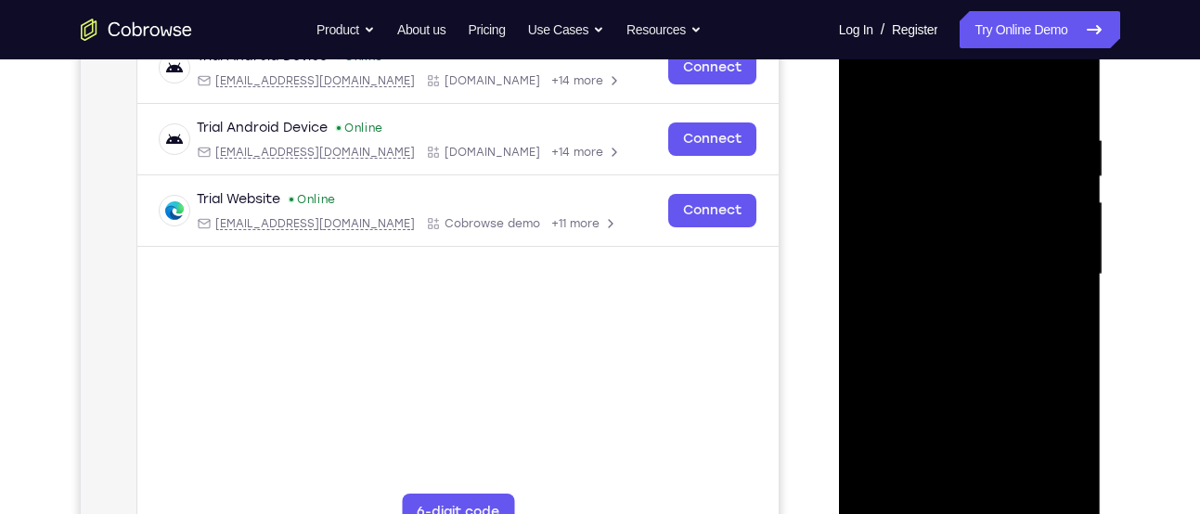
click at [1069, 282] on div at bounding box center [970, 275] width 234 height 520
drag, startPoint x: 1069, startPoint y: 282, endPoint x: 809, endPoint y: 316, distance: 262.0
click at [839, 316] on html "Online web based iOS Simulators and Android Emulators. Run iPhone, iPad, Mobile…" at bounding box center [971, 279] width 264 height 557
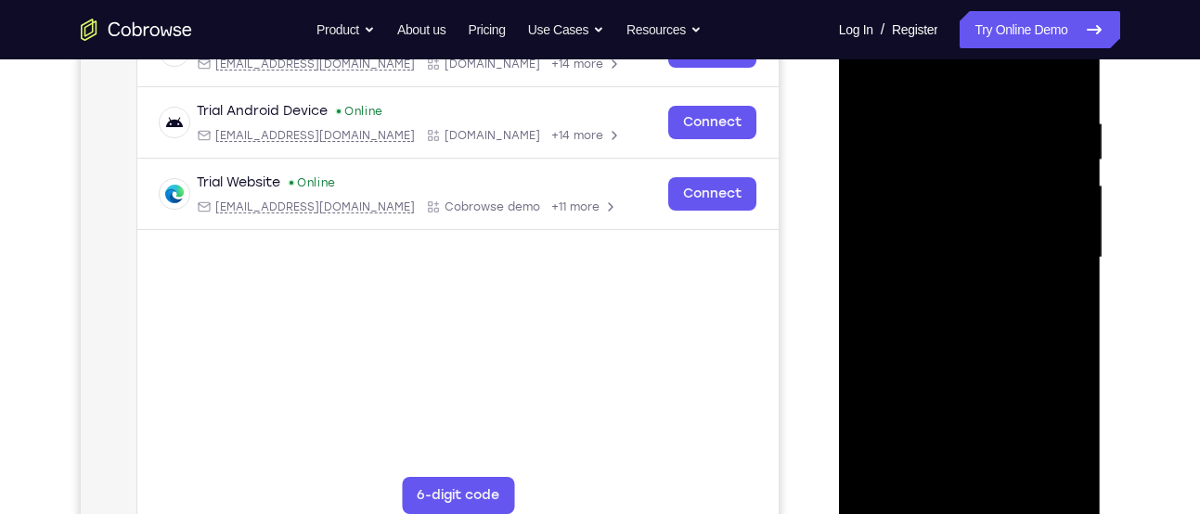
scroll to position [317, 0]
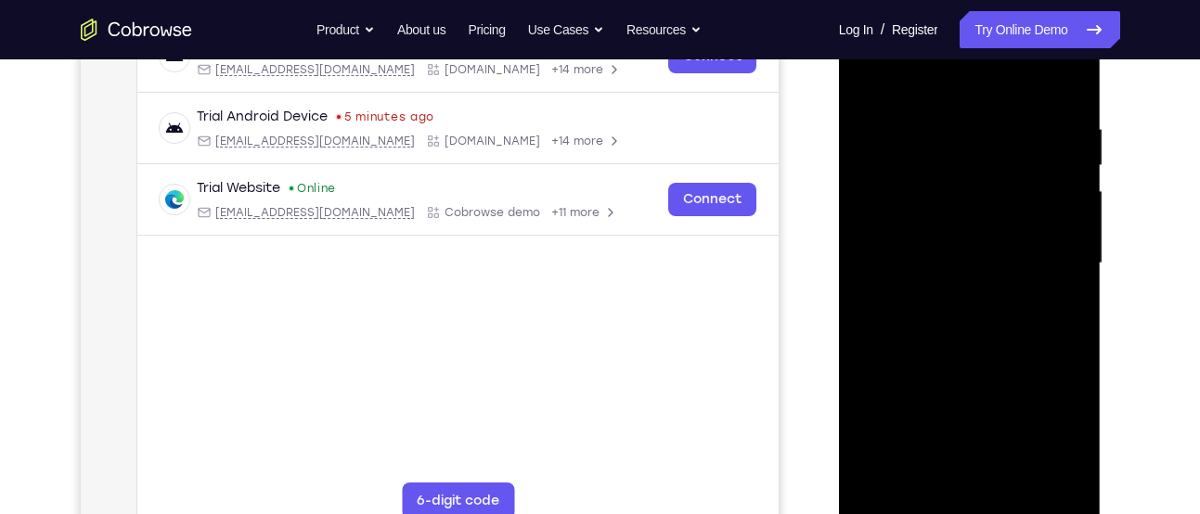
drag, startPoint x: 1042, startPoint y: 219, endPoint x: 939, endPoint y: 238, distance: 104.7
click at [939, 238] on div at bounding box center [970, 264] width 234 height 520
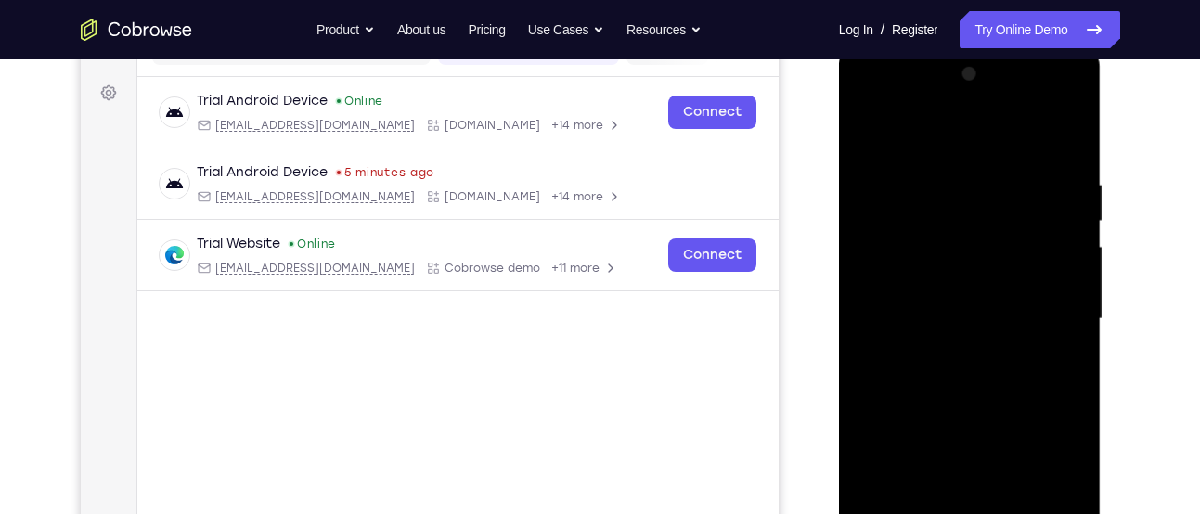
scroll to position [261, 0]
click at [1064, 135] on div at bounding box center [970, 320] width 234 height 520
drag, startPoint x: 1018, startPoint y: 356, endPoint x: 996, endPoint y: 138, distance: 219.2
click at [996, 138] on div at bounding box center [970, 320] width 234 height 520
drag, startPoint x: 976, startPoint y: 401, endPoint x: 952, endPoint y: 176, distance: 225.9
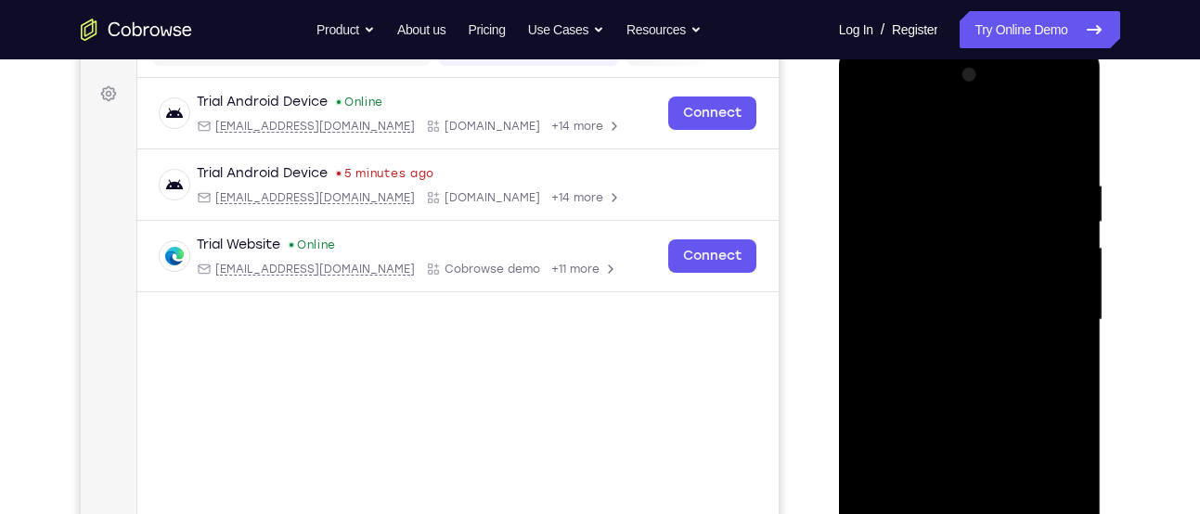
click at [952, 176] on div at bounding box center [970, 320] width 234 height 520
drag, startPoint x: 977, startPoint y: 370, endPoint x: 997, endPoint y: 162, distance: 208.8
click at [997, 162] on div at bounding box center [970, 320] width 234 height 520
drag, startPoint x: 960, startPoint y: 386, endPoint x: 955, endPoint y: 216, distance: 169.9
click at [955, 216] on div at bounding box center [970, 320] width 234 height 520
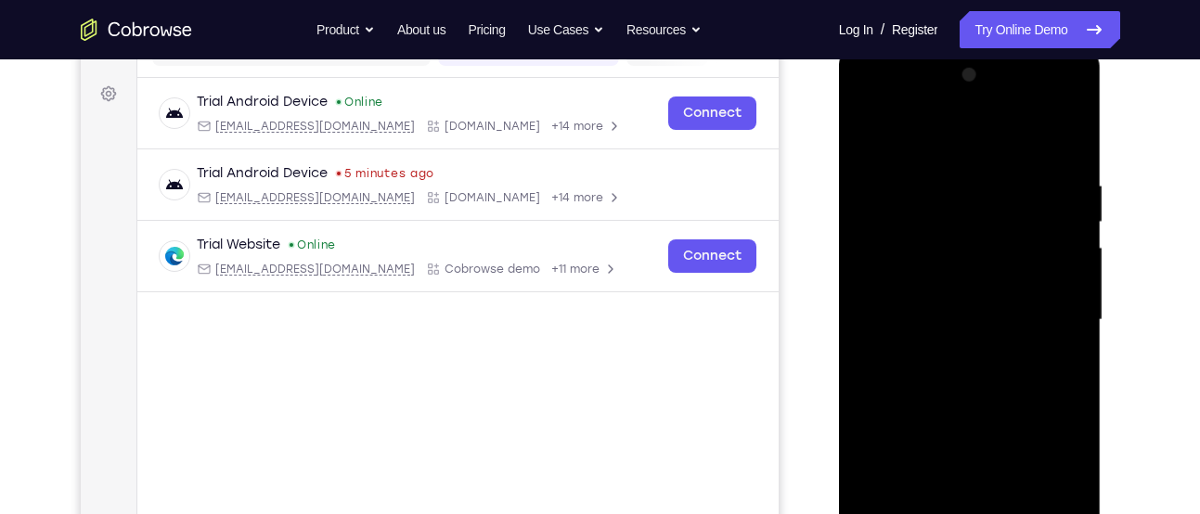
drag, startPoint x: 982, startPoint y: 367, endPoint x: 940, endPoint y: 187, distance: 184.8
click at [940, 187] on div at bounding box center [970, 320] width 234 height 520
drag, startPoint x: 961, startPoint y: 373, endPoint x: 945, endPoint y: 170, distance: 203.9
click at [945, 170] on div at bounding box center [970, 320] width 234 height 520
drag, startPoint x: 940, startPoint y: 371, endPoint x: 934, endPoint y: 187, distance: 184.7
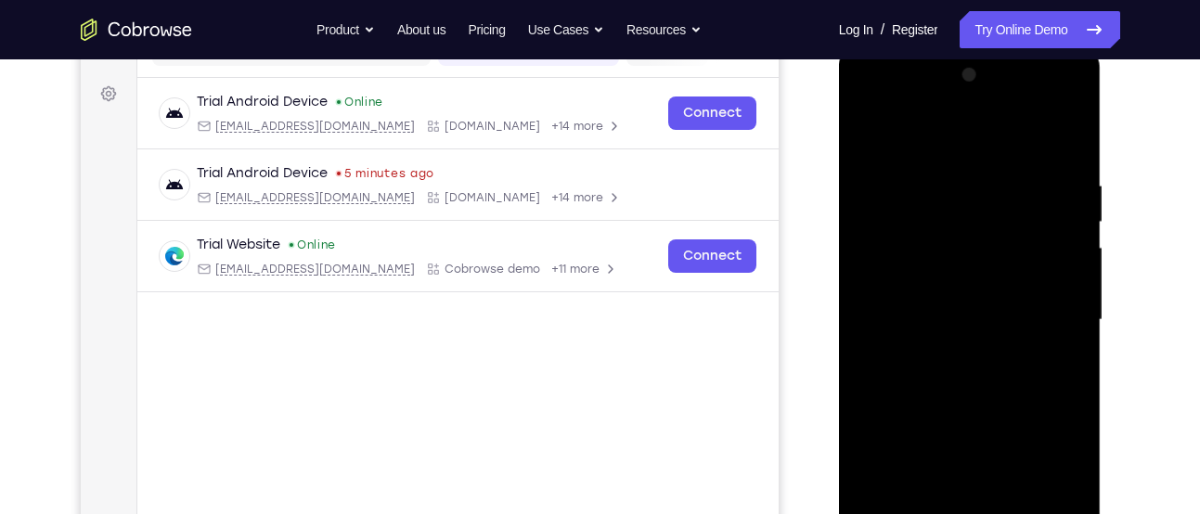
click at [934, 187] on div at bounding box center [970, 320] width 234 height 520
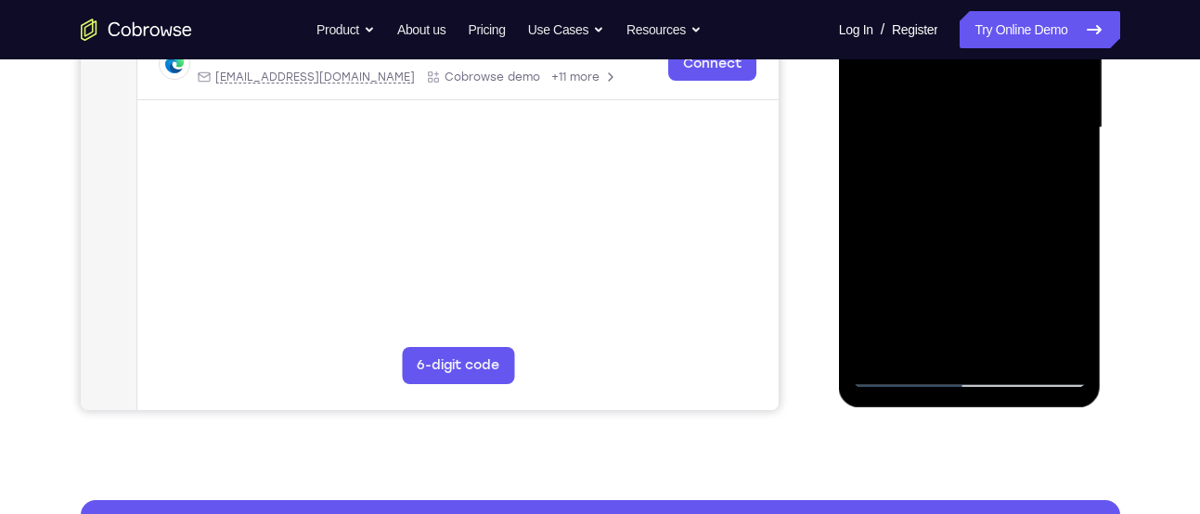
scroll to position [454, 0]
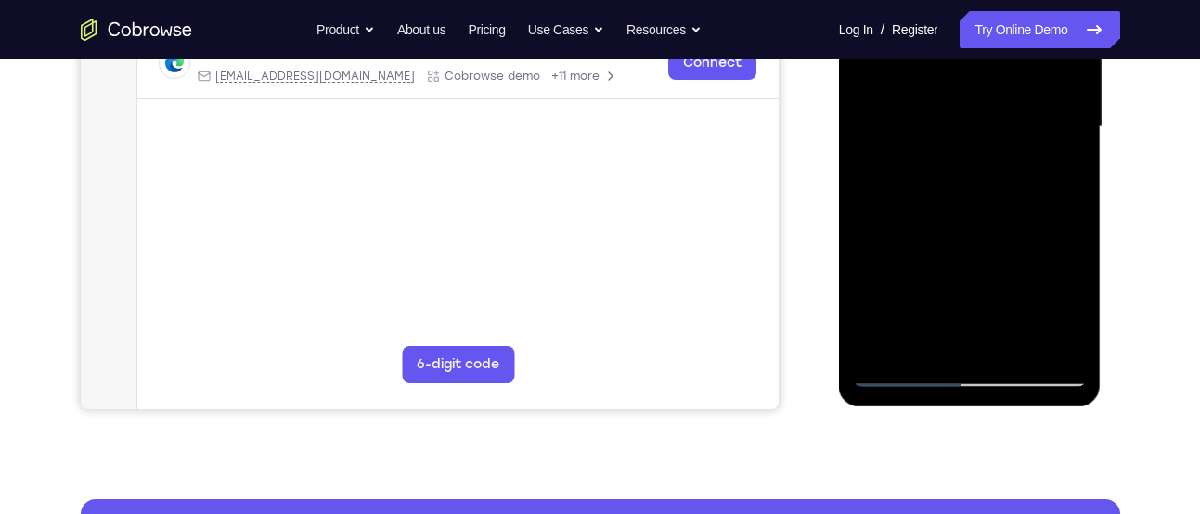
drag, startPoint x: 995, startPoint y: 277, endPoint x: 969, endPoint y: 96, distance: 183.7
click at [969, 96] on div at bounding box center [970, 127] width 234 height 520
drag, startPoint x: 980, startPoint y: 228, endPoint x: 973, endPoint y: 53, distance: 175.5
click at [973, 53] on div at bounding box center [970, 127] width 234 height 520
drag, startPoint x: 984, startPoint y: 237, endPoint x: 983, endPoint y: 116, distance: 120.6
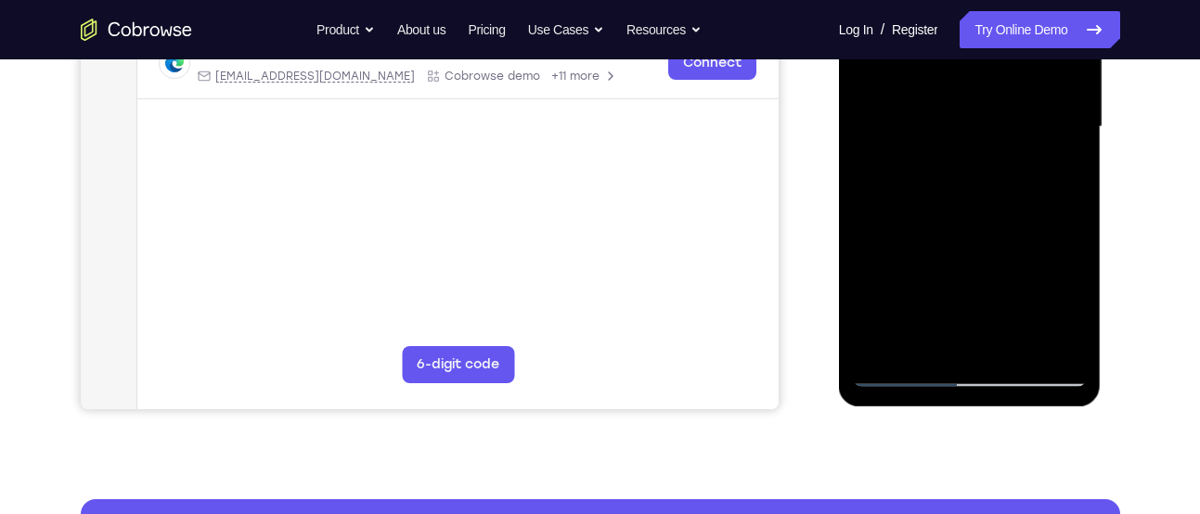
click at [983, 116] on div at bounding box center [970, 127] width 234 height 520
drag, startPoint x: 965, startPoint y: 266, endPoint x: 964, endPoint y: 71, distance: 195.8
click at [964, 71] on div at bounding box center [970, 127] width 234 height 520
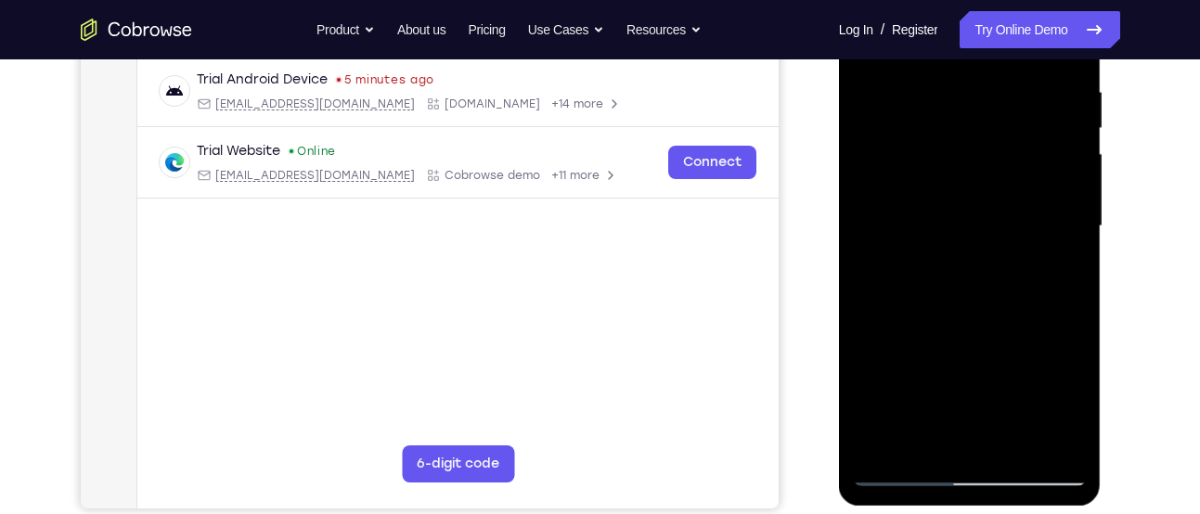
scroll to position [354, 0]
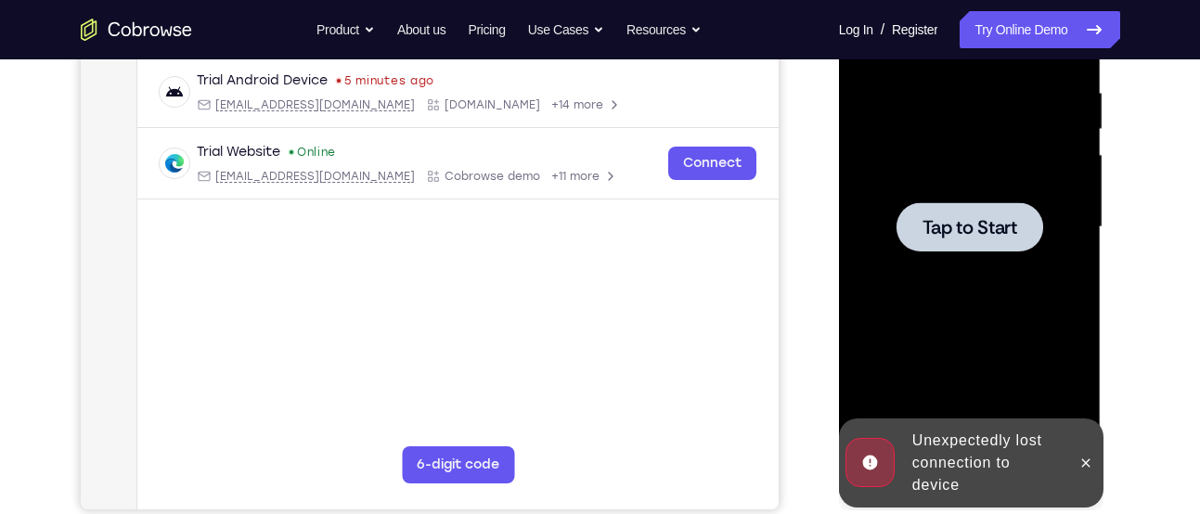
drag, startPoint x: 980, startPoint y: 355, endPoint x: 998, endPoint y: 94, distance: 262.3
